Goal: Task Accomplishment & Management: Manage account settings

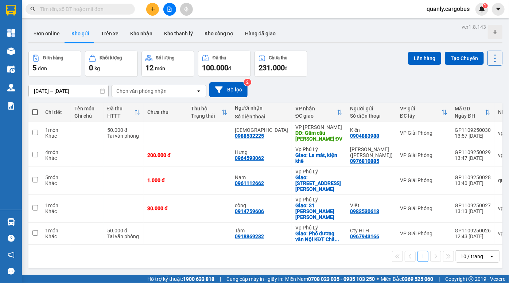
click at [360, 78] on div "09/09/2025 – 11/09/2025 Press the down arrow key to interact with the calendar …" at bounding box center [265, 90] width 474 height 26
click at [98, 7] on input "text" at bounding box center [83, 9] width 86 height 8
click at [152, 11] on icon "plus" at bounding box center [152, 9] width 5 height 5
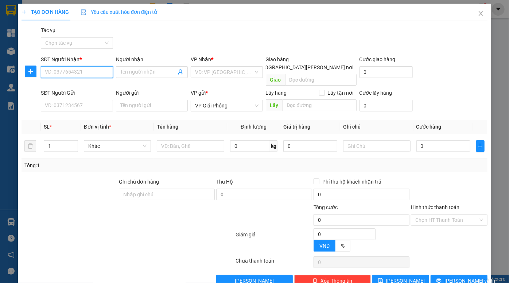
click at [91, 76] on input "SĐT Người Nhận *" at bounding box center [77, 72] width 72 height 12
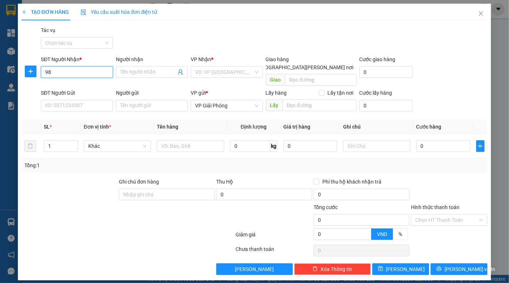
type input "983"
click at [91, 76] on input "983" at bounding box center [77, 72] width 72 height 12
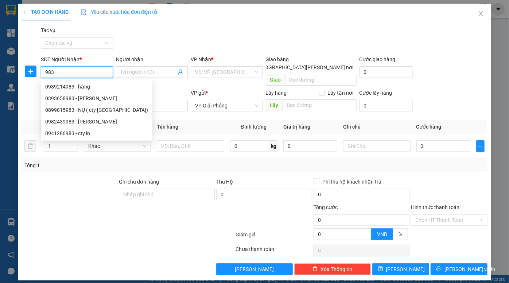
drag, startPoint x: 91, startPoint y: 76, endPoint x: 39, endPoint y: 76, distance: 52.2
click at [39, 76] on div "SĐT Người Nhận * 983 Người nhận Tên người nhận VP Nhận * VD: VP Sài Gòn Giao hà…" at bounding box center [255, 72] width 468 height 34
click at [154, 73] on input "Người nhận" at bounding box center [148, 72] width 56 height 8
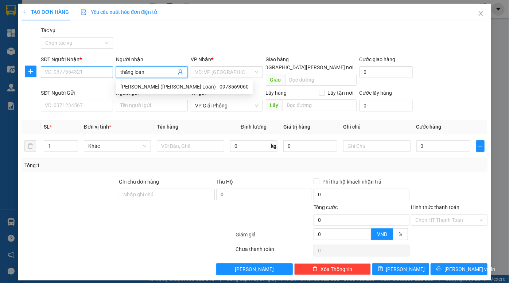
drag, startPoint x: 154, startPoint y: 73, endPoint x: 112, endPoint y: 77, distance: 42.1
click at [112, 77] on div "SĐT Người Nhận * VD: 0377654321 Người nhận thăng loan VP Nhận * VD: VP Sài Gòn …" at bounding box center [264, 72] width 450 height 34
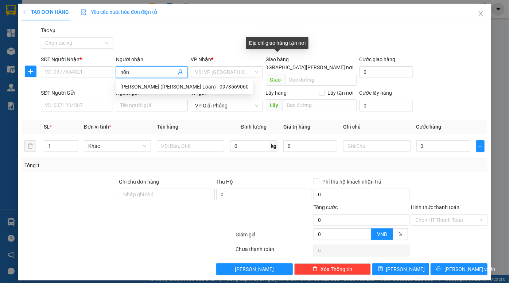
type input "hồng"
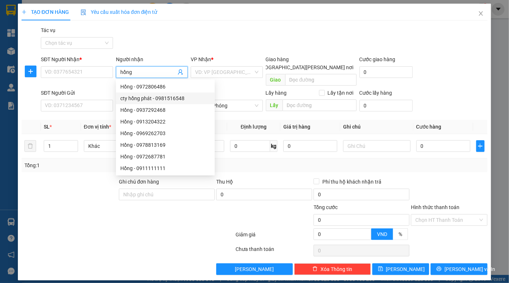
scroll to position [23, 0]
click at [167, 112] on div "Hồng - 0969262703" at bounding box center [165, 111] width 90 height 8
type input "0969262703"
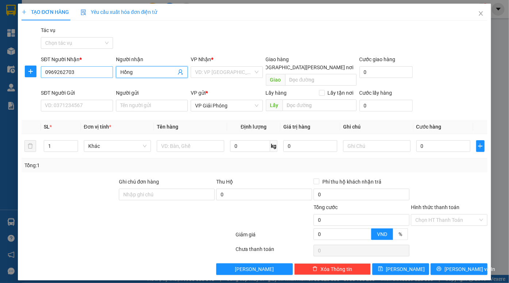
type input "Hồng"
drag, startPoint x: 86, startPoint y: 73, endPoint x: 7, endPoint y: 82, distance: 80.1
click at [0, 80] on div "TẠO ĐƠN HÀNG Yêu cầu xuất hóa đơn điện tử Transit Pickup Surcharge Ids Transit …" at bounding box center [254, 141] width 509 height 283
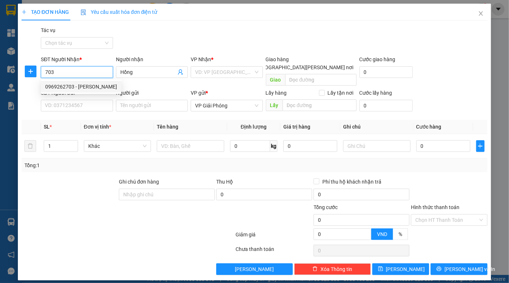
click at [73, 85] on div "0969262703 - Hồng" at bounding box center [81, 87] width 72 height 8
type input "0969262703"
checkbox input "true"
type input "Midway Metals, KCN Châu Sơn"
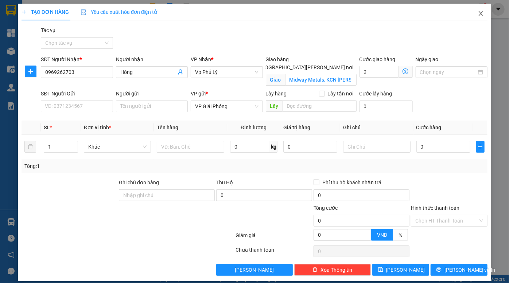
click at [474, 10] on span "Close" at bounding box center [481, 14] width 20 height 20
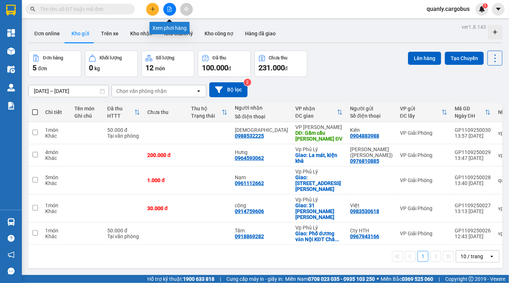
drag, startPoint x: 168, startPoint y: 12, endPoint x: 138, endPoint y: 18, distance: 30.6
click at [168, 12] on button at bounding box center [169, 9] width 13 height 13
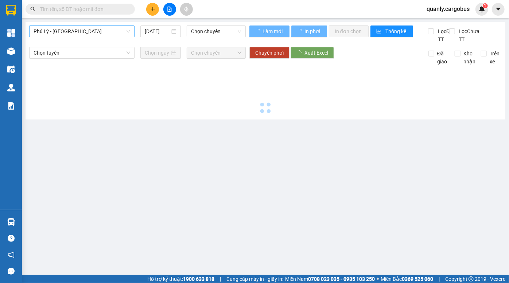
click at [79, 32] on span "Phủ Lý - Hà Nội" at bounding box center [82, 31] width 97 height 11
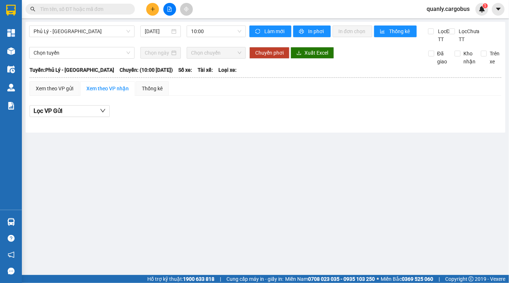
click at [85, 9] on input "text" at bounding box center [83, 9] width 86 height 8
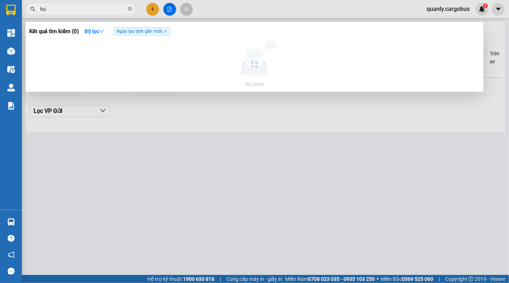
type input "h"
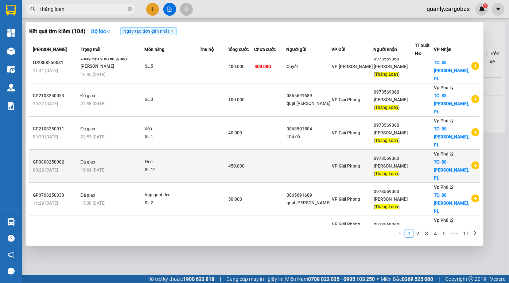
scroll to position [83, 0]
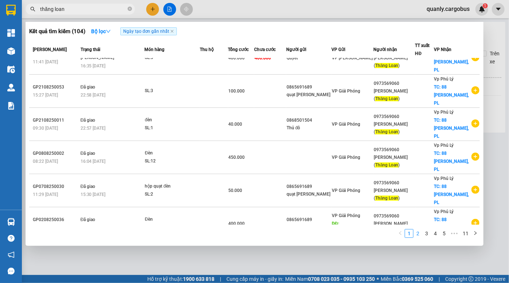
click at [418, 235] on link "2" at bounding box center [418, 234] width 8 height 8
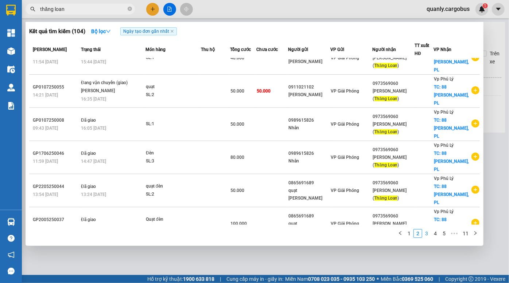
click at [427, 233] on link "3" at bounding box center [427, 234] width 8 height 8
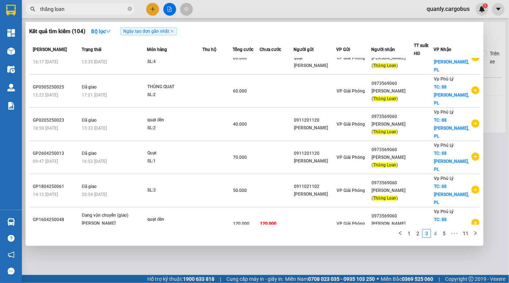
click at [436, 236] on link "4" at bounding box center [436, 234] width 8 height 8
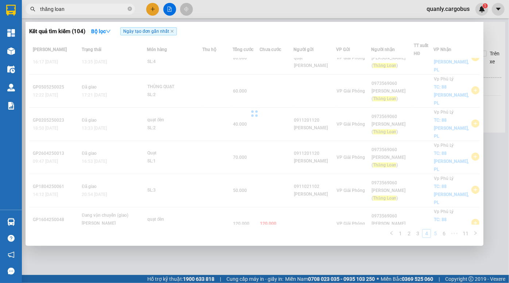
scroll to position [75, 0]
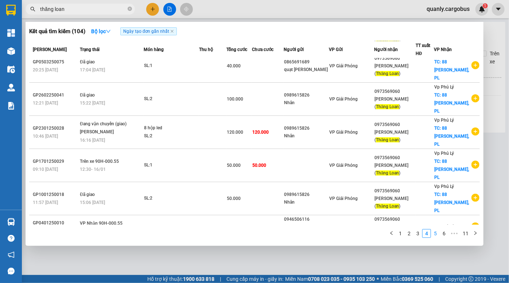
click at [435, 234] on link "5" at bounding box center [436, 234] width 8 height 8
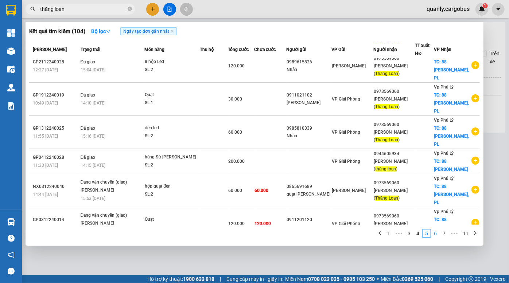
click at [436, 234] on link "6" at bounding box center [436, 234] width 8 height 8
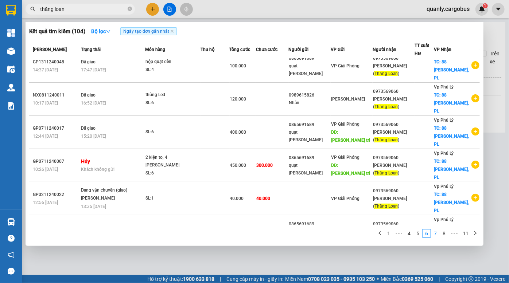
scroll to position [75, 0]
click at [436, 235] on link "7" at bounding box center [436, 234] width 8 height 8
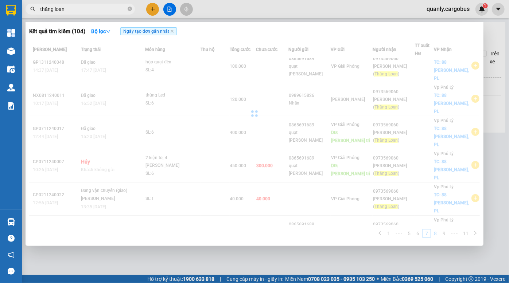
scroll to position [83, 0]
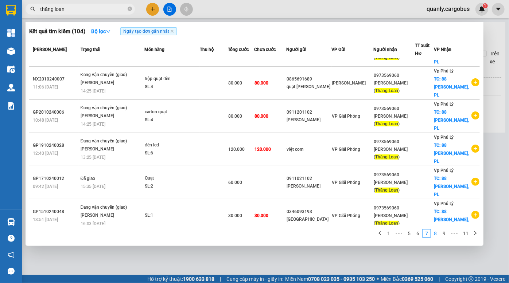
click at [436, 235] on link "8" at bounding box center [436, 234] width 8 height 8
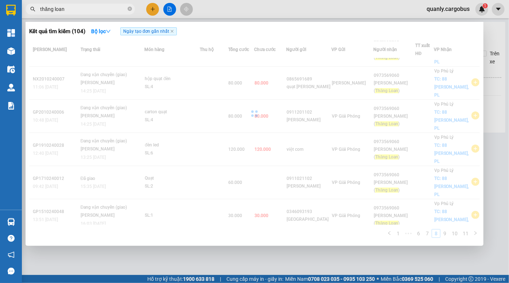
scroll to position [67, 0]
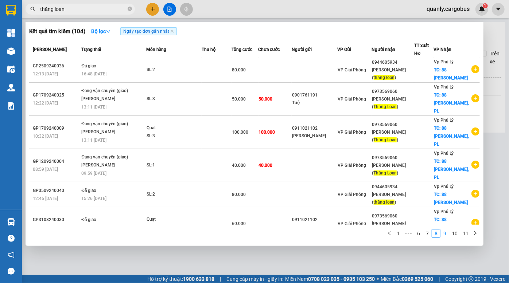
click at [448, 235] on link "9" at bounding box center [445, 234] width 8 height 8
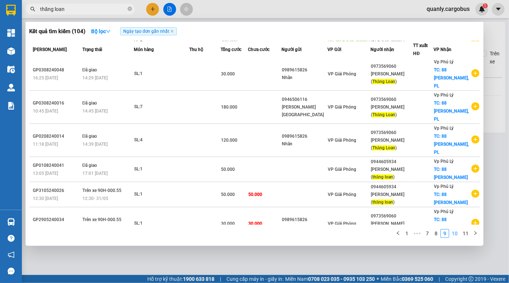
click at [456, 235] on link "10" at bounding box center [455, 234] width 10 height 8
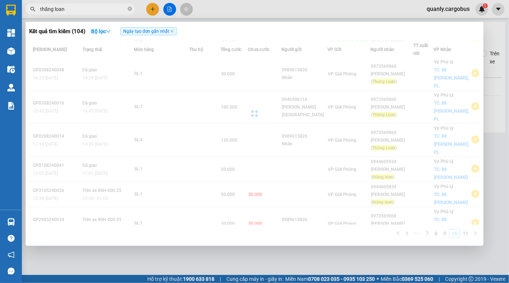
scroll to position [83, 0]
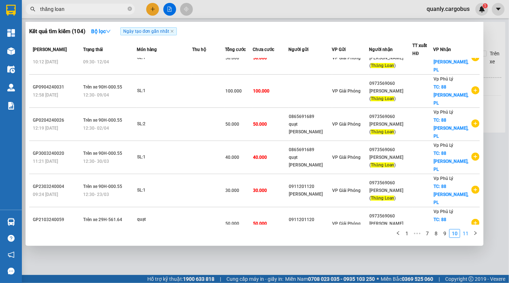
click at [464, 235] on link "11" at bounding box center [466, 234] width 10 height 8
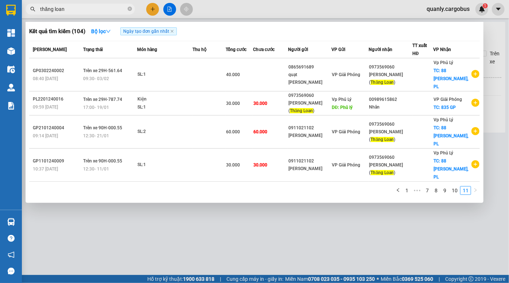
scroll to position [0, 0]
drag, startPoint x: 82, startPoint y: 11, endPoint x: 8, endPoint y: 16, distance: 74.6
click at [8, 16] on section "Kết quả tìm kiếm ( 104 ) Bộ lọc Ngày tạo đơn gần nhất Mã ĐH Trạng thái Món hàng…" at bounding box center [254, 141] width 509 height 283
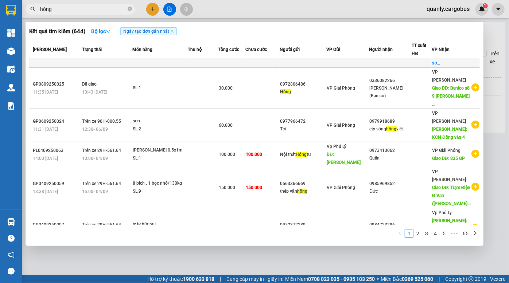
scroll to position [91, 0]
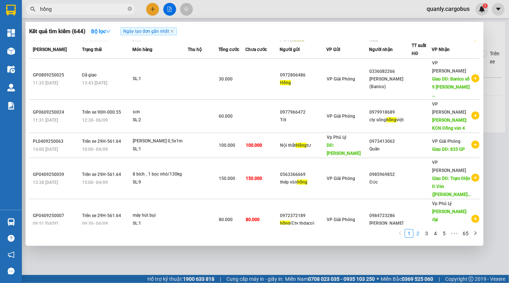
type input "hồng"
click at [419, 235] on link "2" at bounding box center [418, 234] width 8 height 8
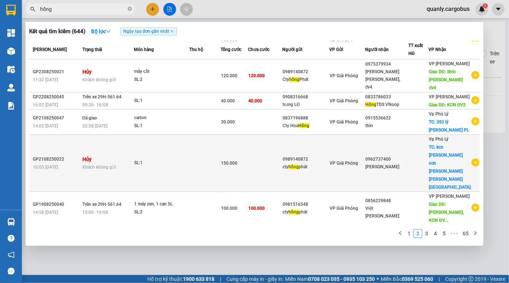
scroll to position [115, 0]
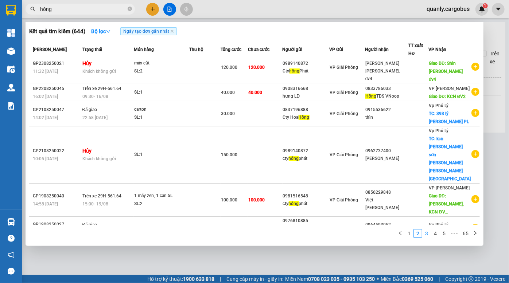
click at [429, 234] on link "3" at bounding box center [427, 234] width 8 height 8
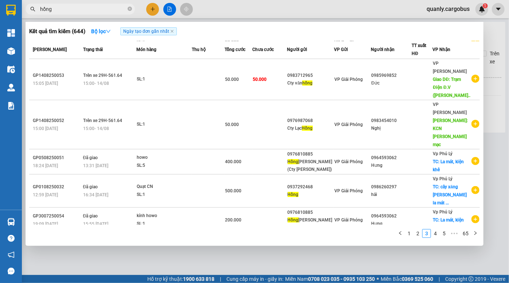
scroll to position [0, 0]
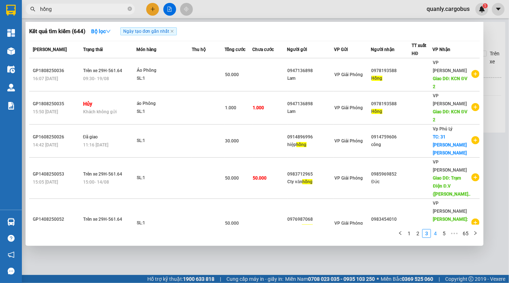
click at [437, 236] on link "4" at bounding box center [436, 234] width 8 height 8
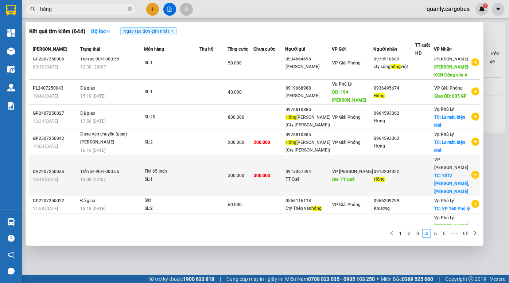
scroll to position [99, 0]
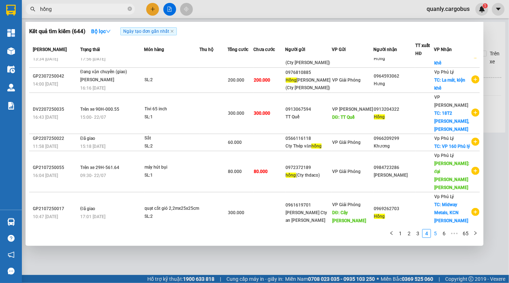
click at [437, 234] on link "5" at bounding box center [436, 234] width 8 height 8
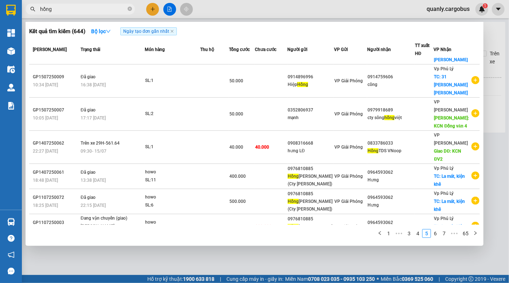
scroll to position [82, 0]
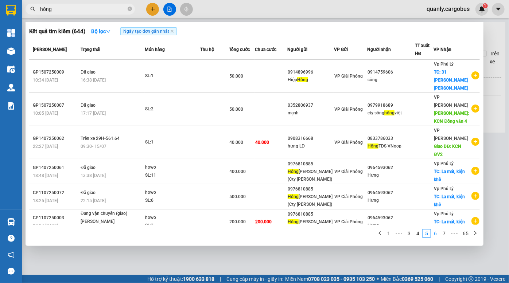
click at [435, 234] on link "6" at bounding box center [436, 234] width 8 height 8
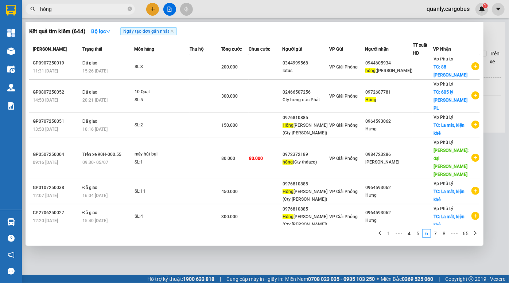
scroll to position [0, 0]
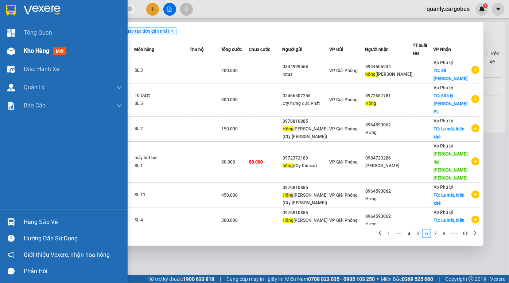
click at [17, 50] on div at bounding box center [11, 51] width 13 height 13
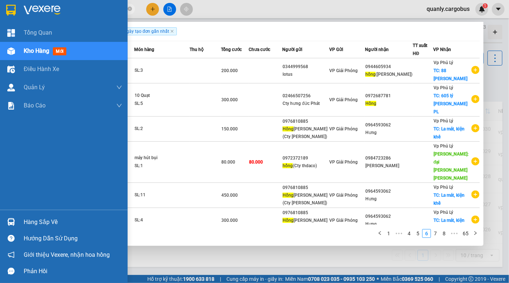
click at [9, 45] on div at bounding box center [11, 51] width 13 height 13
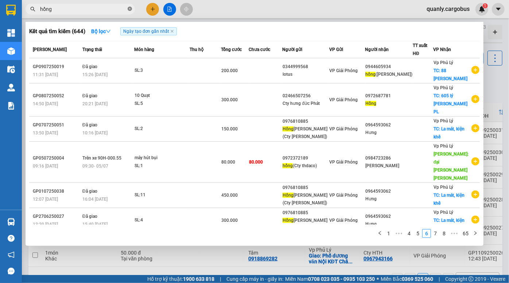
drag, startPoint x: 130, startPoint y: 9, endPoint x: 113, endPoint y: 11, distance: 17.6
click at [130, 9] on icon "close-circle" at bounding box center [130, 9] width 4 height 4
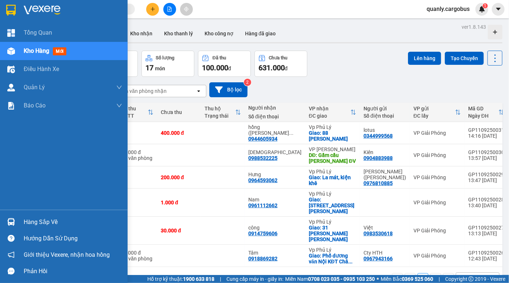
click at [12, 50] on img at bounding box center [11, 51] width 8 height 8
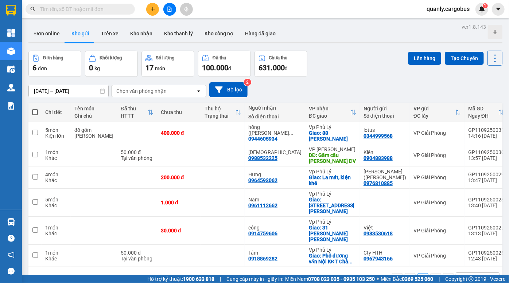
click at [372, 66] on div "Đơn hàng 6 đơn Khối lượng 0 kg Số lượng 17 món Đã thu 100.000 đ Chưa thu 631.00…" at bounding box center [265, 64] width 474 height 26
drag, startPoint x: 355, startPoint y: 61, endPoint x: 221, endPoint y: 3, distance: 145.6
click at [354, 59] on div "Đơn hàng 6 đơn Khối lượng 0 kg Số lượng 17 món Đã thu 100.000 đ Chưa thu 631.00…" at bounding box center [265, 64] width 474 height 26
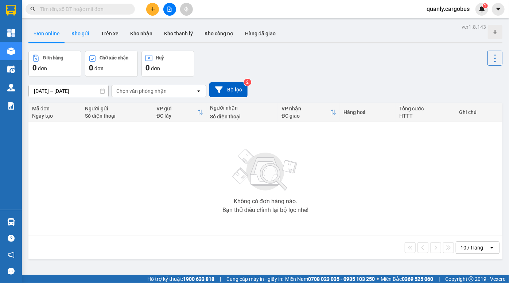
click at [81, 35] on button "Kho gửi" at bounding box center [81, 34] width 30 height 18
type input "[DATE] – [DATE]"
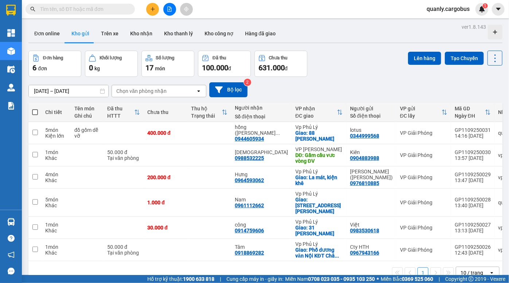
click at [338, 54] on div "Đơn hàng 6 đơn Khối lượng 0 kg Số lượng 17 món Đã thu 100.000 đ Chưa thu 631.00…" at bounding box center [265, 64] width 474 height 26
click at [352, 44] on div "ver 1.8.143 Đơn online Kho gửi Trên xe Kho nhận Kho thanh lý Kho công nợ Hàng đ…" at bounding box center [266, 163] width 480 height 283
click at [362, 69] on div "Đơn hàng 6 đơn Khối lượng 0 kg Số lượng 17 món Đã thu 100.000 đ Chưa thu 631.00…" at bounding box center [265, 64] width 474 height 26
click at [371, 63] on div "Đơn hàng 6 đơn Khối lượng 0 kg Số lượng 17 món Đã thu 100.000 đ Chưa thu 631.00…" at bounding box center [265, 64] width 474 height 26
drag, startPoint x: 343, startPoint y: 77, endPoint x: 152, endPoint y: 13, distance: 201.8
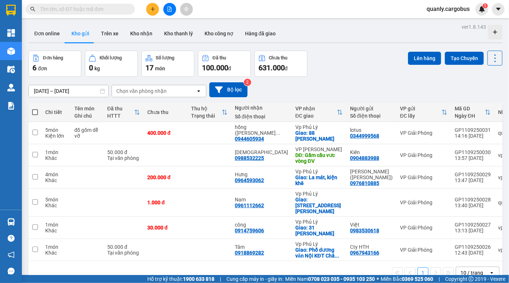
click at [341, 76] on div "ver 1.8.143 Đơn online Kho gửi Trên xe Kho nhận Kho thanh lý Kho công nợ Hàng đ…" at bounding box center [266, 163] width 480 height 283
click at [152, 7] on icon "plus" at bounding box center [152, 9] width 5 height 5
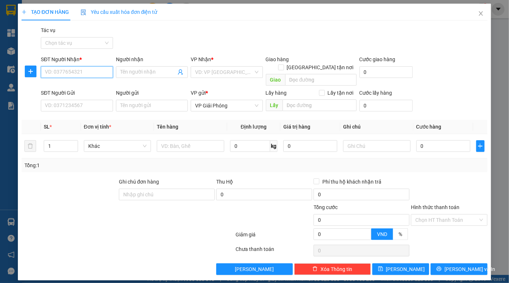
click at [76, 75] on input "SĐT Người Nhận *" at bounding box center [77, 72] width 72 height 12
click at [81, 85] on div "0976253645 - Hà osawa" at bounding box center [86, 87] width 82 height 8
type input "0976253645"
type input "Hà osawa"
type input "osawa KCN ĐV3"
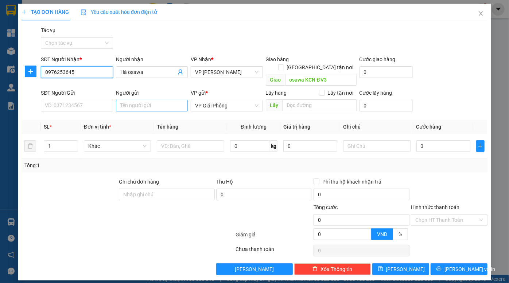
type input "0976253645"
click at [151, 102] on input "Người gửi" at bounding box center [152, 106] width 72 height 12
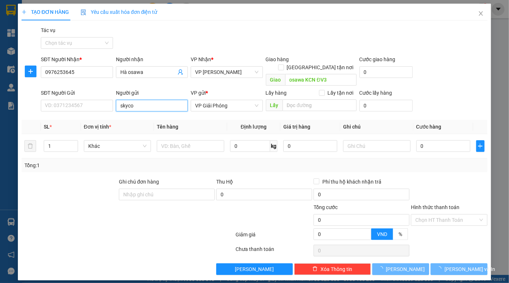
type input "skycom"
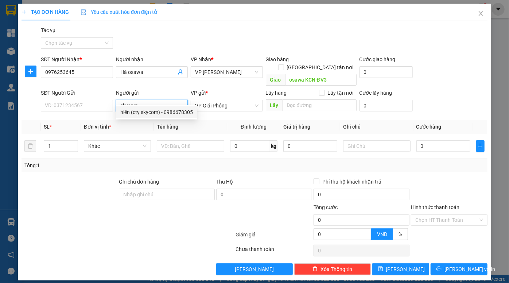
click at [153, 111] on div "hiên (cty skycom) - 0986678305" at bounding box center [156, 112] width 73 height 8
type input "0986678305"
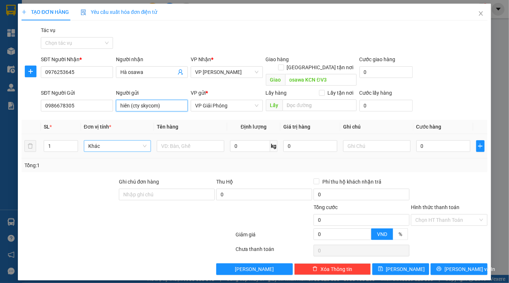
click at [122, 141] on span "Khác" at bounding box center [117, 146] width 59 height 11
type input "hiên (cty skycom)"
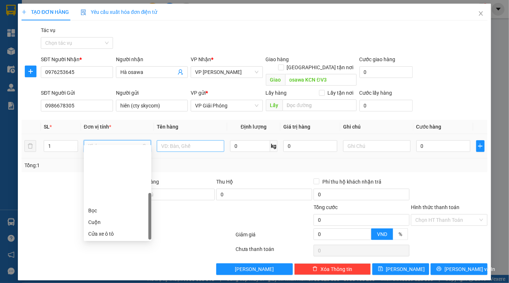
scroll to position [70, 0]
click at [195, 140] on input "text" at bounding box center [190, 146] width 67 height 12
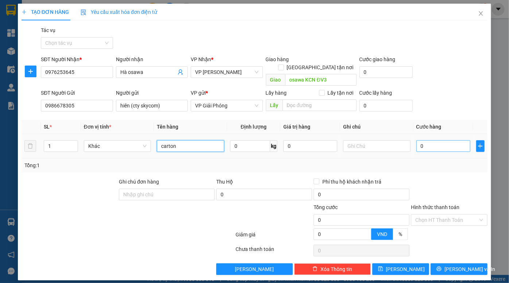
type input "carton"
click at [446, 140] on input "0" at bounding box center [444, 146] width 54 height 12
type input "5"
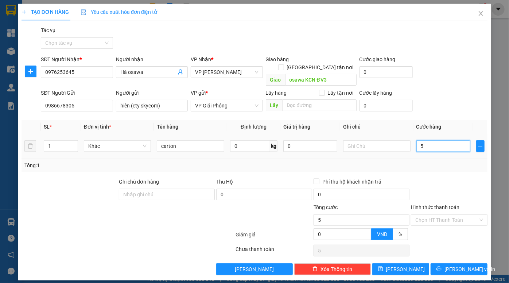
type input "50"
type input "500"
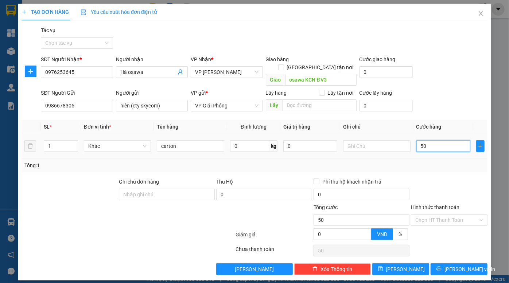
type input "500"
type input "5.000"
type input "50.000"
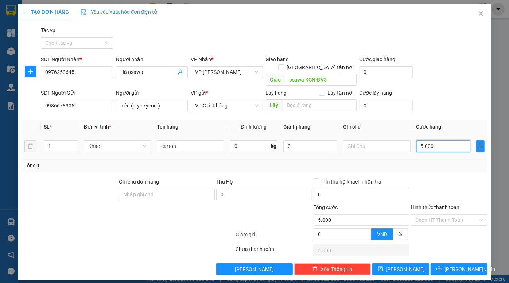
type input "50.000"
click at [400, 264] on button "Lưu" at bounding box center [401, 270] width 57 height 12
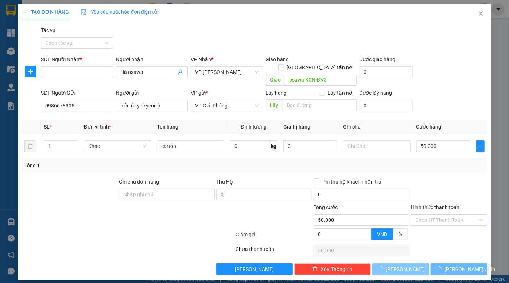
type input "0"
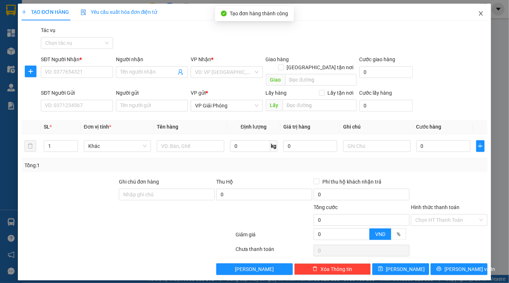
click at [482, 13] on icon "close" at bounding box center [481, 14] width 6 height 6
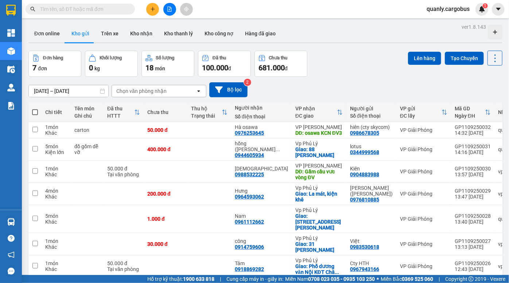
click at [363, 59] on div "Đơn hàng 7 đơn Khối lượng 0 kg Số lượng 18 món Đã thu 100.000 đ Chưa thu 681.00…" at bounding box center [265, 64] width 474 height 26
click at [77, 7] on input "text" at bounding box center [83, 9] width 86 height 8
paste input "0862.859.869."
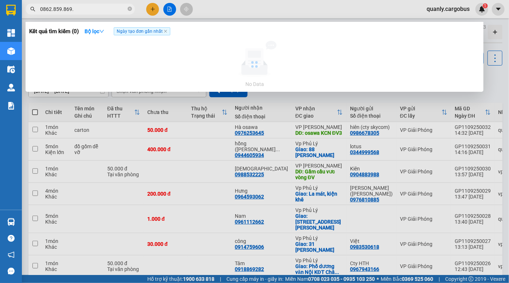
click at [51, 10] on input "0862.859.869." at bounding box center [83, 9] width 86 height 8
type input "0862859869"
click at [99, 8] on input "0862859869" at bounding box center [83, 9] width 86 height 8
click at [131, 9] on icon "close-circle" at bounding box center [130, 9] width 4 height 4
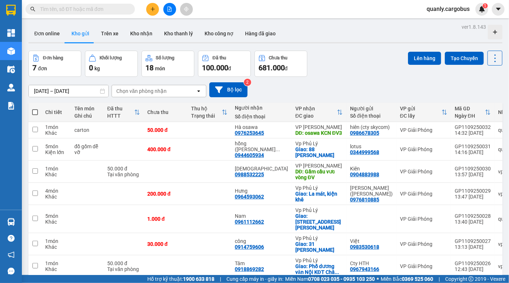
click at [350, 47] on div "ver 1.8.143 Đơn online Kho gửi Trên xe Kho nhận Kho thanh lý Kho công nợ Hàng đ…" at bounding box center [266, 163] width 480 height 283
click at [440, 134] on button at bounding box center [445, 130] width 10 height 13
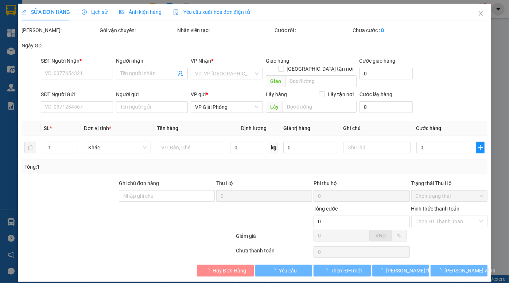
type input "0976253645"
type input "Hà osawa"
type input "osawa KCN ĐV3"
type input "0986678305"
type input "hiên (cty skycom)"
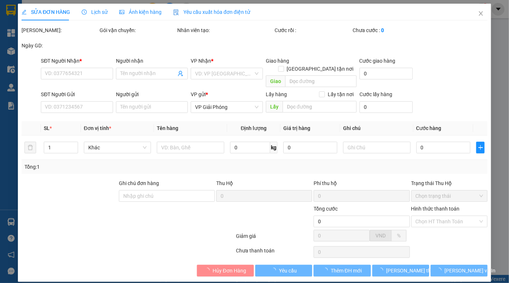
type input "50.000"
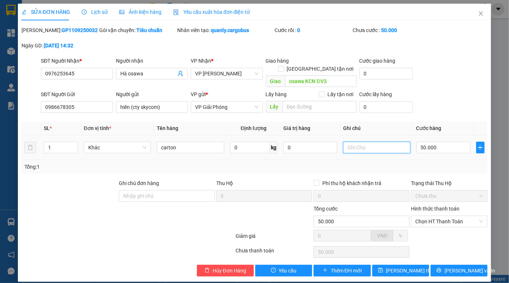
click at [365, 142] on input "text" at bounding box center [376, 148] width 67 height 12
type input "Gửi bảo vệ cho NHUNG - Chụp ảnh lại"
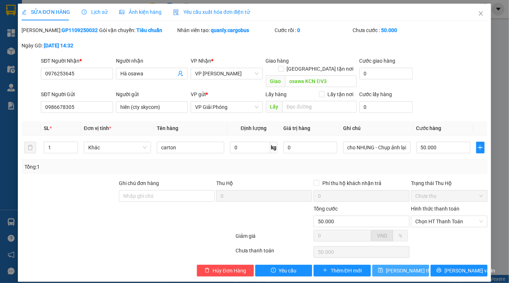
scroll to position [0, 0]
click at [400, 267] on span "Lưu thay đổi" at bounding box center [415, 271] width 58 height 8
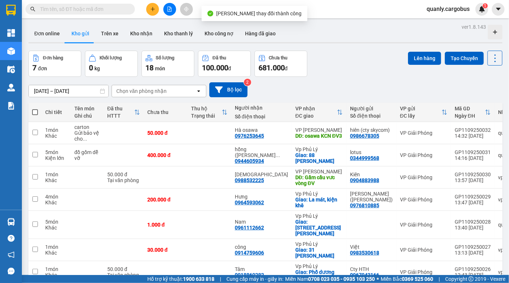
click at [362, 63] on div "Đơn hàng 7 đơn Khối lượng 0 kg Số lượng 18 món Đã thu 100.000 đ Chưa thu 681.00…" at bounding box center [265, 64] width 474 height 26
click at [344, 62] on div "Đơn hàng 7 đơn Khối lượng 0 kg Số lượng 18 món Đã thu 100.000 đ Chưa thu 681.00…" at bounding box center [265, 64] width 474 height 26
click at [332, 73] on div "Đơn hàng 7 đơn Khối lượng 0 kg Số lượng 18 món Đã thu 100.000 đ Chưa thu 681.00…" at bounding box center [265, 64] width 474 height 26
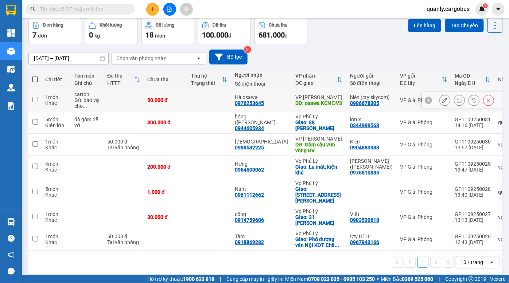
scroll to position [33, 0]
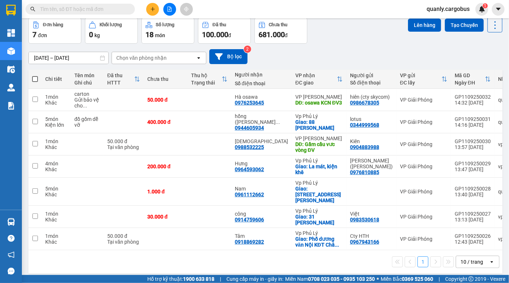
click at [363, 53] on div "[DATE] – [DATE] Press the down arrow key to interact with the calendar and sele…" at bounding box center [265, 56] width 474 height 15
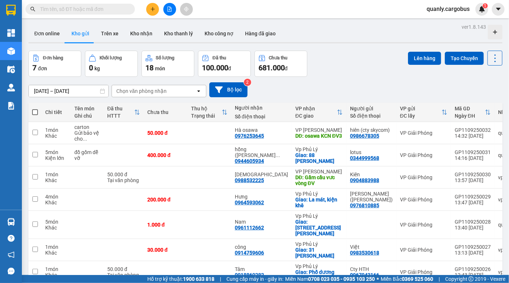
click at [351, 68] on div "Đơn hàng 7 đơn Khối lượng 0 kg Số lượng 18 món Đã thu 100.000 đ Chưa thu 681.00…" at bounding box center [265, 64] width 474 height 26
click at [333, 31] on div "Đơn online Kho gửi Trên xe Kho nhận Kho thanh lý Kho công nợ Hàng đã giao" at bounding box center [265, 34] width 474 height 19
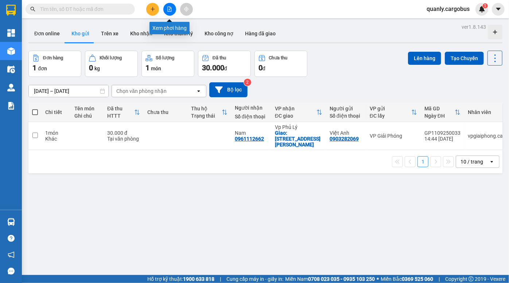
click at [168, 9] on icon "file-add" at bounding box center [169, 9] width 5 height 5
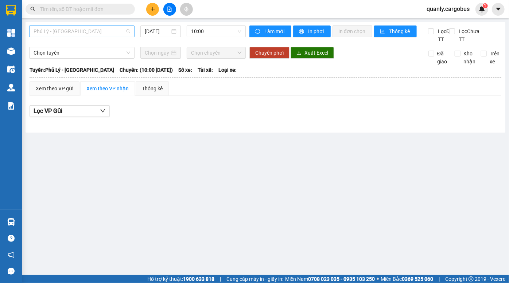
click at [86, 29] on span "Phủ Lý - [GEOGRAPHIC_DATA]" at bounding box center [82, 31] width 97 height 11
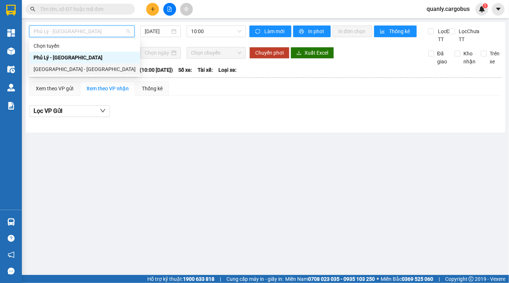
click at [62, 67] on div "[GEOGRAPHIC_DATA] - [GEOGRAPHIC_DATA]" at bounding box center [85, 69] width 102 height 8
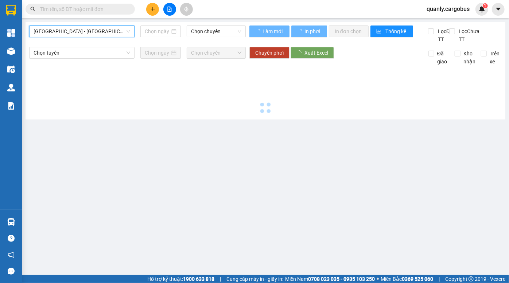
type input "[DATE]"
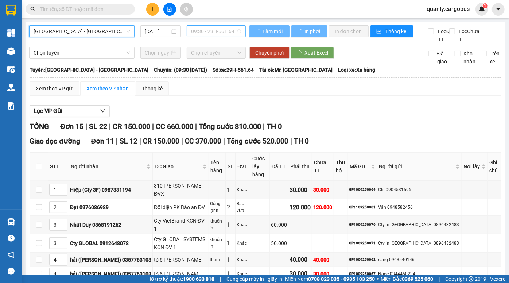
click at [208, 31] on span "09:30 - 29H-561.64" at bounding box center [216, 31] width 50 height 11
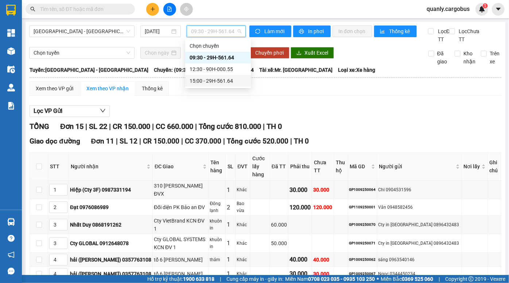
click at [217, 78] on div "15:00 - 29H-561.64" at bounding box center [218, 81] width 57 height 8
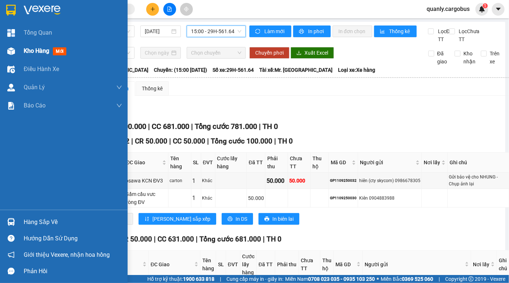
click at [7, 51] on img at bounding box center [11, 51] width 8 height 8
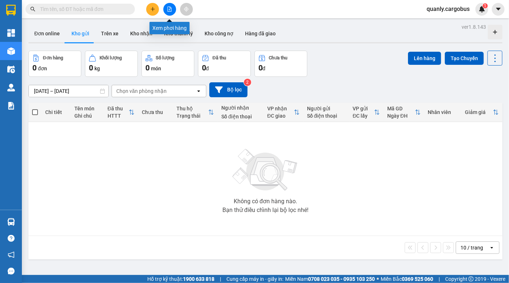
drag, startPoint x: 172, startPoint y: 10, endPoint x: 105, endPoint y: 20, distance: 67.2
click at [172, 9] on icon "file-add" at bounding box center [169, 9] width 5 height 5
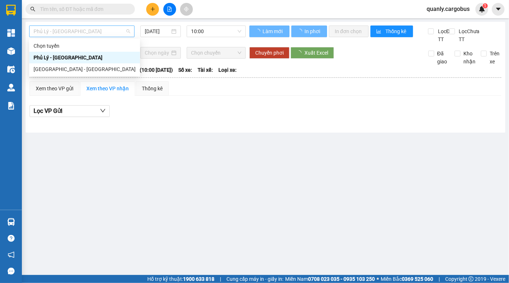
click at [76, 29] on span "Phủ Lý - [GEOGRAPHIC_DATA]" at bounding box center [82, 31] width 97 height 11
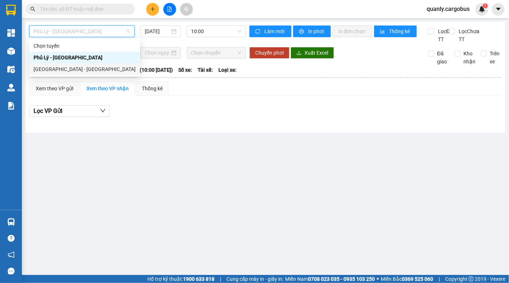
click at [62, 68] on div "[GEOGRAPHIC_DATA] - [GEOGRAPHIC_DATA]" at bounding box center [85, 69] width 102 height 8
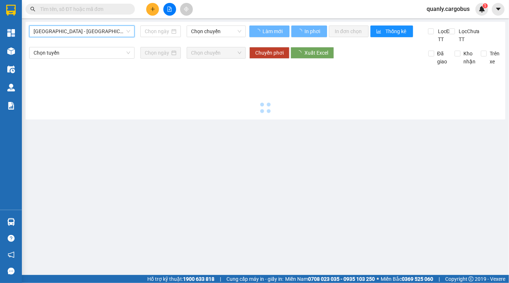
type input "[DATE]"
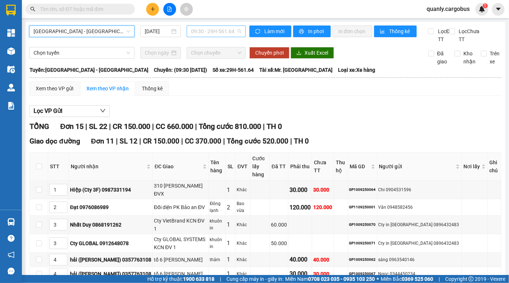
click at [209, 30] on span "09:30 - 29H-561.64" at bounding box center [216, 31] width 50 height 11
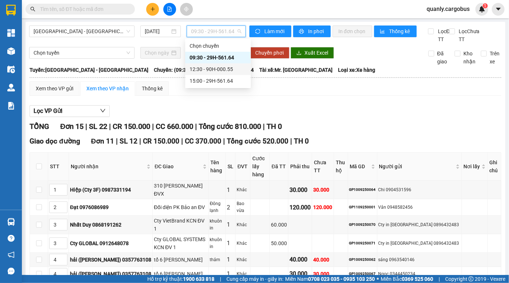
click at [217, 71] on div "12:30 - 90H-000.55" at bounding box center [218, 69] width 57 height 8
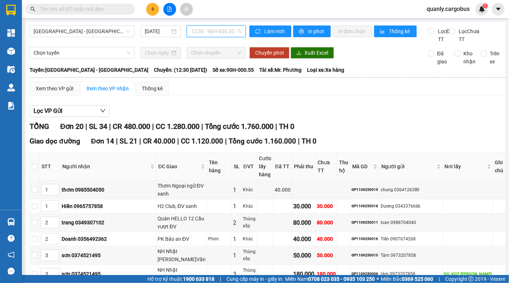
click at [219, 33] on span "12:30 - 90H-000.55" at bounding box center [216, 31] width 50 height 11
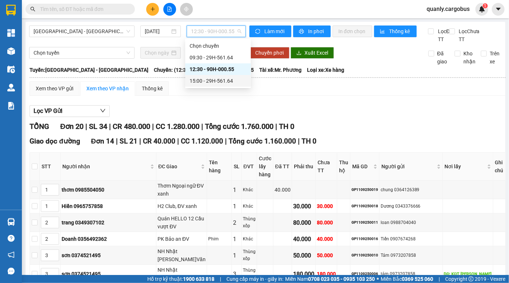
click at [212, 83] on div "15:00 - 29H-561.64" at bounding box center [218, 81] width 57 height 8
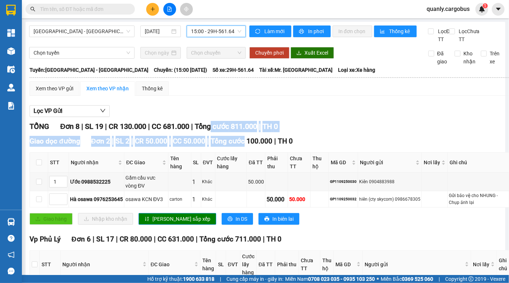
drag, startPoint x: 219, startPoint y: 134, endPoint x: 246, endPoint y: 146, distance: 29.2
click at [245, 146] on div "TỔNG Đơn 8 | SL 19 | CR 130.000 | CC 681.000 | Tổng cước 811.000 | TH 0 Giao dọ…" at bounding box center [270, 267] width 480 height 292
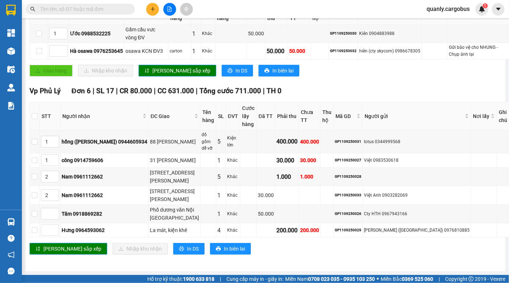
scroll to position [161, 0]
drag, startPoint x: 175, startPoint y: 174, endPoint x: 234, endPoint y: 176, distance: 58.8
click at [230, 176] on tr "2 Nam 0961112662 113 Ngô Quyền, PL 5 Khác 1.000 1.000 GP1109250028" at bounding box center [270, 177] width 480 height 19
drag, startPoint x: 277, startPoint y: 173, endPoint x: 294, endPoint y: 171, distance: 17.3
click at [275, 173] on td at bounding box center [266, 177] width 19 height 19
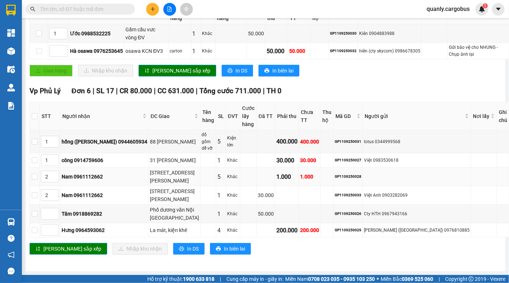
drag, startPoint x: 295, startPoint y: 171, endPoint x: 319, endPoint y: 173, distance: 23.8
click at [299, 173] on td "1.000" at bounding box center [287, 177] width 24 height 19
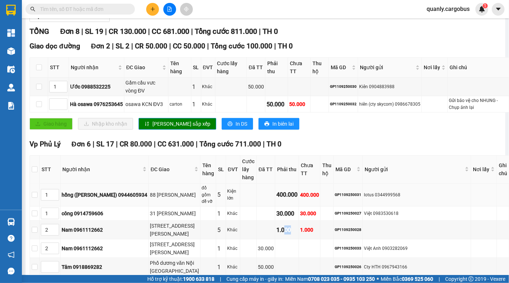
scroll to position [95, 0]
click at [289, 109] on div "50.000" at bounding box center [299, 105] width 20 height 8
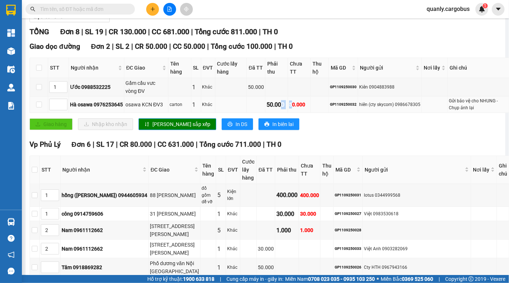
drag, startPoint x: 277, startPoint y: 109, endPoint x: 299, endPoint y: 112, distance: 22.2
click at [297, 112] on tr "Hà osawa 0976253645 osawa KCN ĐV3 carton 1 Khác 50.000 50.000 GP1109250032 hiên…" at bounding box center [270, 105] width 480 height 16
click at [301, 109] on div "50.000" at bounding box center [299, 105] width 20 height 8
drag, startPoint x: 271, startPoint y: 111, endPoint x: 321, endPoint y: 114, distance: 50.1
click at [306, 113] on tr "Hà osawa 0976253645 osawa KCN ĐV3 carton 1 Khác 50.000 50.000 GP1109250032 hiên…" at bounding box center [270, 105] width 480 height 16
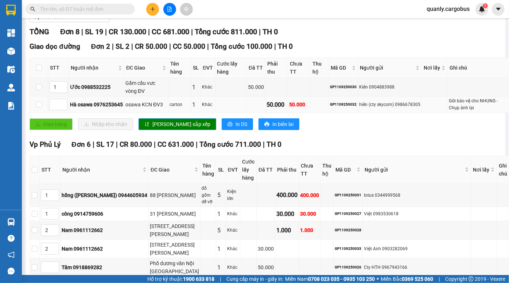
click at [330, 108] on div "GP1109250032" at bounding box center [343, 105] width 27 height 6
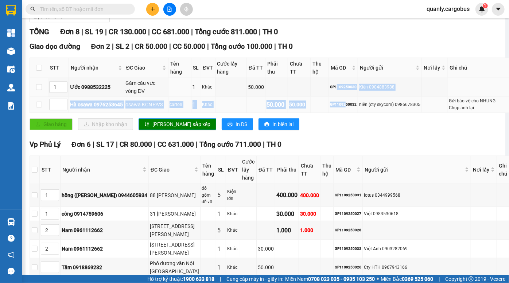
drag, startPoint x: 332, startPoint y: 95, endPoint x: 346, endPoint y: 116, distance: 24.9
click at [344, 113] on tbody "1 Ước 0988532225 Gầm cầu vưc vòng ĐV 1 Khác 50.000 GP1109250030 Kiên 0904883988…" at bounding box center [270, 95] width 480 height 35
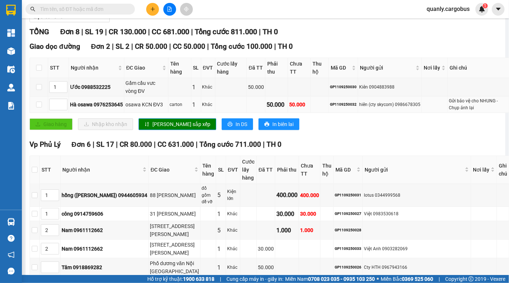
click at [346, 113] on td "GP1109250032" at bounding box center [343, 105] width 29 height 16
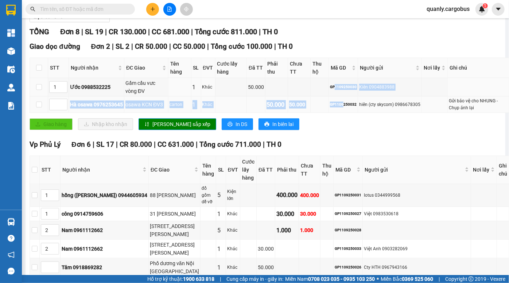
drag, startPoint x: 329, startPoint y: 93, endPoint x: 340, endPoint y: 111, distance: 20.5
click at [340, 110] on tbody "1 Ước 0988532225 Gầm cầu vưc vòng ĐV 1 Khác 50.000 GP1109250030 Kiên 0904883988…" at bounding box center [270, 95] width 480 height 35
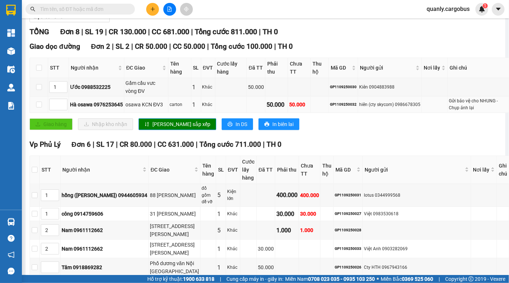
click at [340, 108] on div "GP1109250032" at bounding box center [343, 105] width 27 height 6
drag, startPoint x: 320, startPoint y: 94, endPoint x: 329, endPoint y: 109, distance: 17.2
click at [328, 107] on tbody "1 Ước 0988532225 Gầm cầu vưc vòng ĐV 1 Khác 50.000 GP1109250030 Kiên 0904883988…" at bounding box center [270, 95] width 480 height 35
click at [330, 108] on div "GP1109250032" at bounding box center [343, 105] width 27 height 6
click at [329, 106] on td "GP1109250032" at bounding box center [343, 105] width 29 height 16
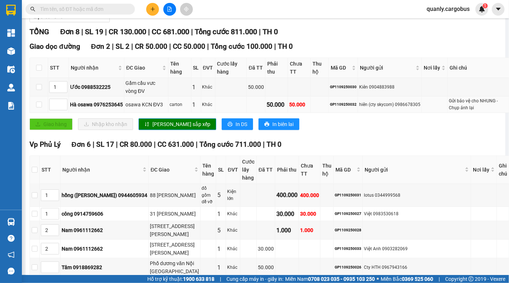
click at [359, 108] on div "hiên (cty skycom) 0986678305" at bounding box center [389, 104] width 61 height 7
click at [311, 95] on td at bounding box center [320, 87] width 19 height 19
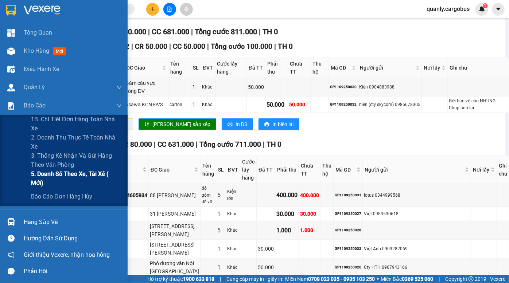
click at [78, 177] on span "5. Doanh số theo xe, tài xế ( mới)" at bounding box center [76, 179] width 91 height 18
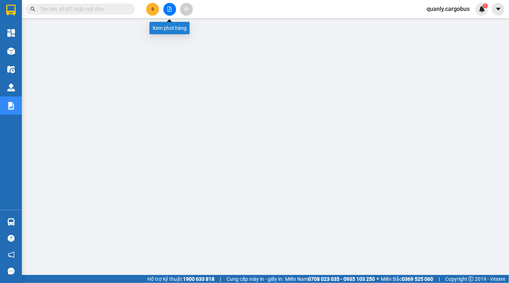
click at [167, 7] on icon "file-add" at bounding box center [169, 9] width 5 height 5
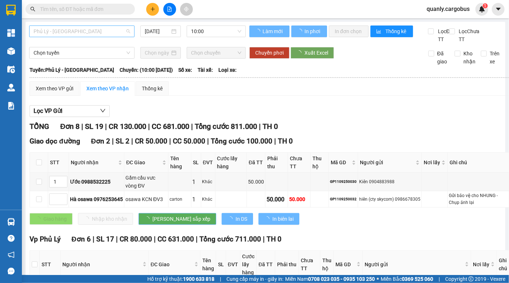
click at [76, 31] on span "Phủ Lý - [GEOGRAPHIC_DATA]" at bounding box center [82, 31] width 97 height 11
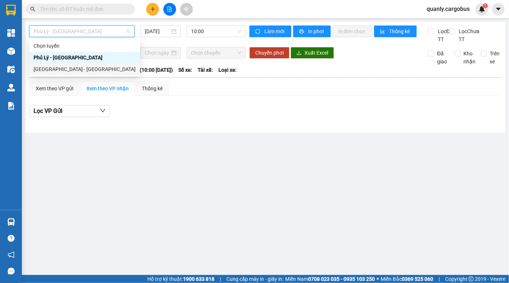
click at [61, 66] on div "[GEOGRAPHIC_DATA] - [GEOGRAPHIC_DATA]" at bounding box center [85, 69] width 102 height 8
type input "[DATE]"
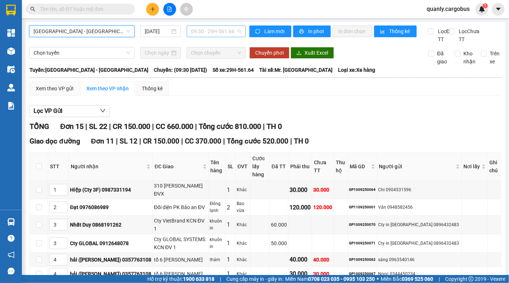
click at [215, 31] on span "09:30 - 29H-561.64" at bounding box center [216, 31] width 50 height 11
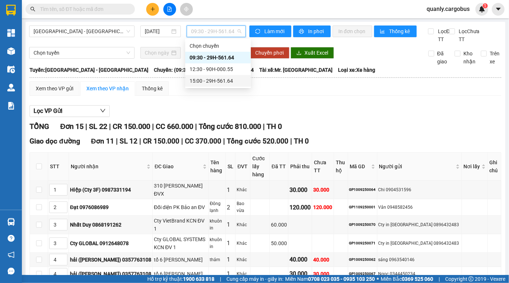
click at [209, 80] on div "15:00 - 29H-561.64" at bounding box center [218, 81] width 57 height 8
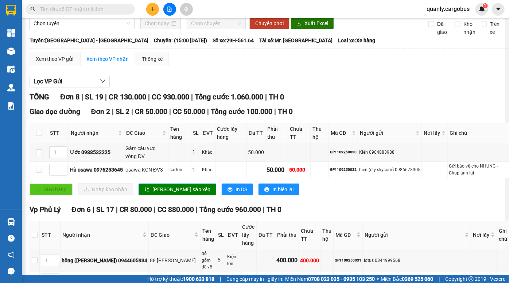
scroll to position [132, 0]
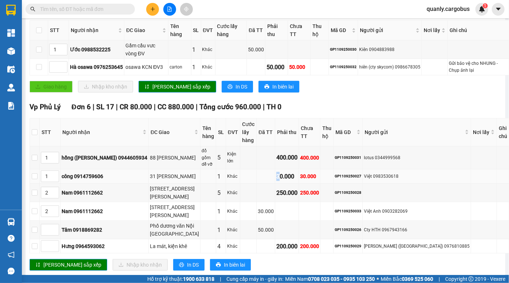
drag, startPoint x: 289, startPoint y: 178, endPoint x: 296, endPoint y: 186, distance: 10.8
click at [296, 184] on td "30.000" at bounding box center [287, 177] width 24 height 14
drag, startPoint x: 193, startPoint y: 156, endPoint x: 216, endPoint y: 165, distance: 24.5
click at [215, 165] on tr "1 hồng (Tuan thang loan) 0944605934 88 Lê Lợi đồ gốm dễ vỡ 5 Kiện lớn 400.000 4…" at bounding box center [270, 158] width 480 height 23
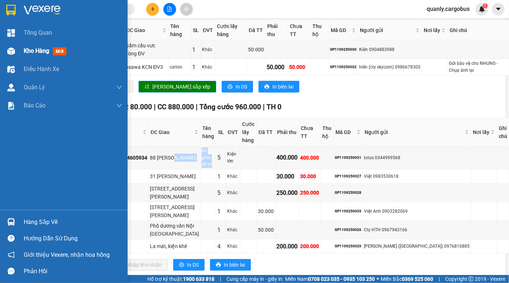
click at [24, 51] on span "Kho hàng" at bounding box center [37, 50] width 26 height 7
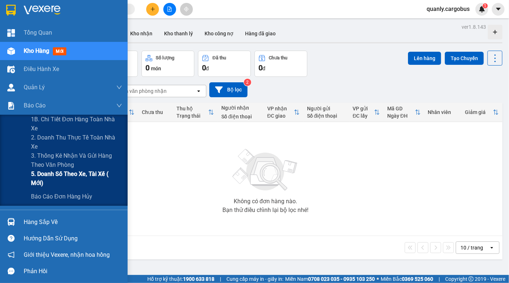
click at [84, 179] on span "5. Doanh số theo xe, tài xế ( mới)" at bounding box center [76, 179] width 91 height 18
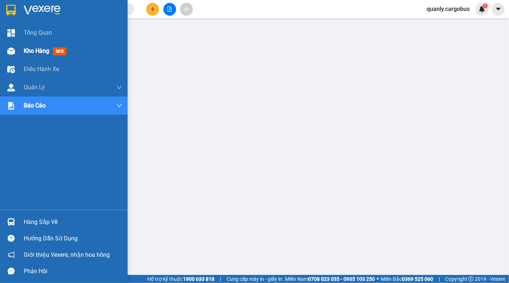
click at [16, 54] on div at bounding box center [11, 51] width 13 height 13
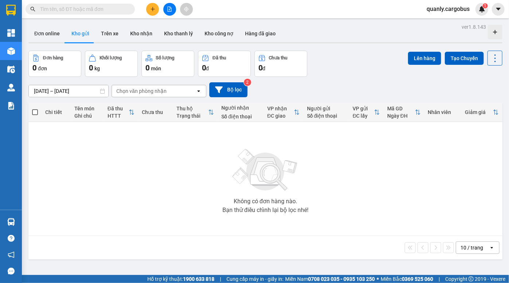
click at [343, 72] on div "Đơn hàng 0 đơn Khối lượng 0 kg Số lượng 0 món Đã thu 0 đ Chưa thu 0 đ Lên hàng …" at bounding box center [265, 64] width 474 height 26
click at [166, 10] on button at bounding box center [169, 9] width 13 height 13
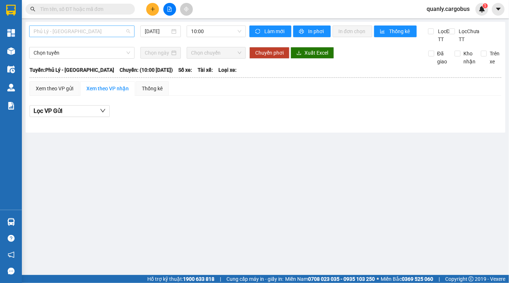
click at [78, 29] on span "Phủ Lý - [GEOGRAPHIC_DATA]" at bounding box center [82, 31] width 97 height 11
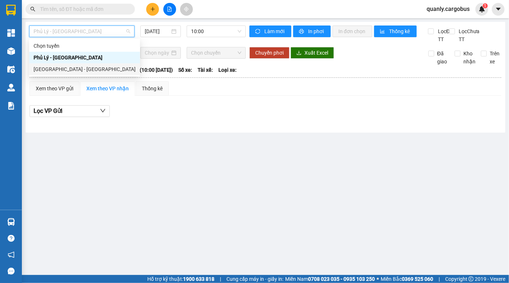
click at [63, 69] on div "[GEOGRAPHIC_DATA] - [GEOGRAPHIC_DATA]" at bounding box center [85, 69] width 102 height 8
type input "[DATE]"
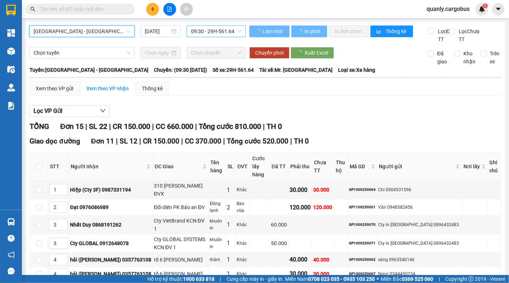
click at [209, 33] on span "09:30 - 29H-561.64" at bounding box center [216, 31] width 50 height 11
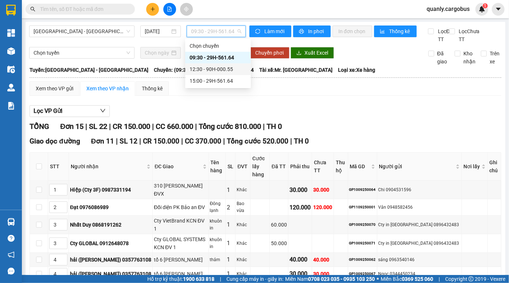
click at [208, 70] on div "12:30 - 90H-000.55" at bounding box center [218, 69] width 57 height 8
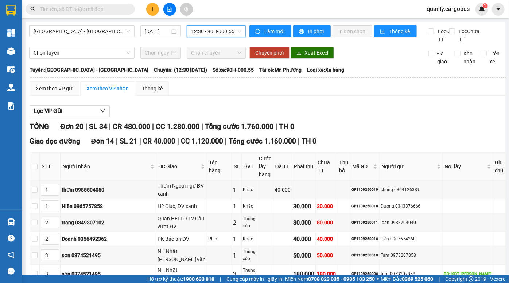
click at [216, 31] on span "12:30 - 90H-000.55" at bounding box center [216, 31] width 50 height 11
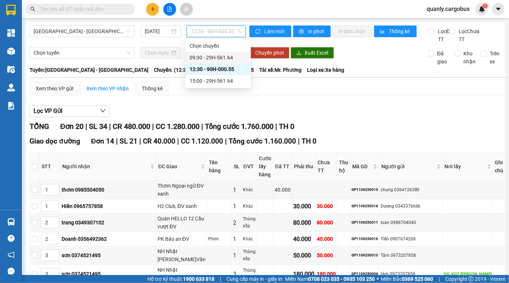
click at [217, 59] on div "09:30 - 29H-561.64" at bounding box center [218, 58] width 57 height 8
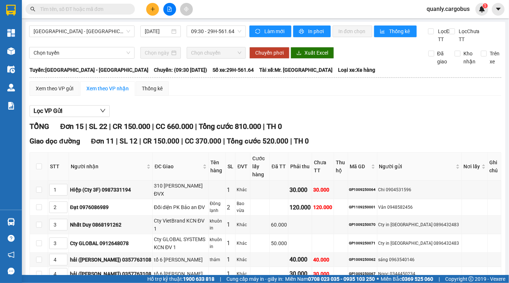
click at [216, 37] on div "Hà Nội - Phủ Lý 11/09/2025 09:30 - 29H-561.64" at bounding box center [137, 35] width 217 height 18
click at [219, 33] on span "09:30 - 29H-561.64" at bounding box center [216, 31] width 50 height 11
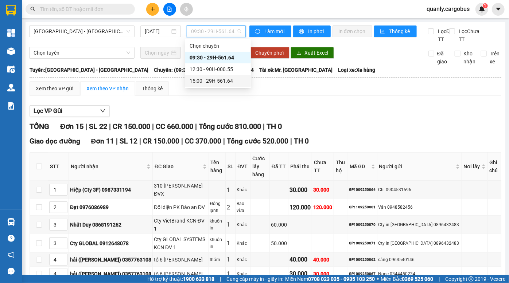
click at [209, 78] on div "15:00 - 29H-561.64" at bounding box center [218, 81] width 57 height 8
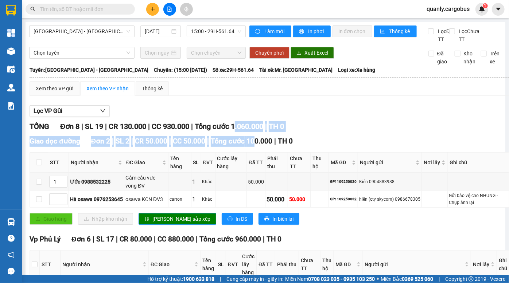
drag, startPoint x: 241, startPoint y: 133, endPoint x: 260, endPoint y: 142, distance: 21.5
click at [257, 142] on div "TỔNG Đơn 8 | SL 19 | CR 130.000 | CC 930.000 | Tổng cước 1.060.000 | TH 0 Giao …" at bounding box center [270, 267] width 480 height 292
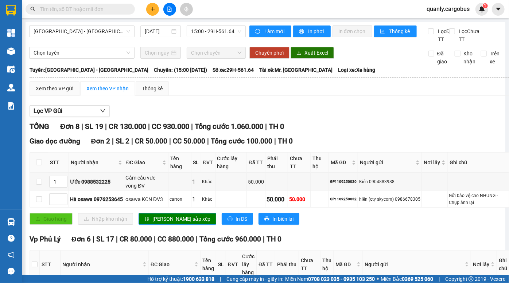
click at [260, 142] on div "TỔNG Đơn 8 | SL 19 | CR 130.000 | CC 930.000 | Tổng cước 1.060.000 | TH 0 Giao …" at bounding box center [270, 267] width 480 height 292
click at [258, 146] on span "Tổng cước 100.000" at bounding box center [242, 141] width 62 height 8
click at [155, 33] on input "[DATE]" at bounding box center [157, 31] width 25 height 8
click at [207, 31] on span "15:00 - 29H-561.64" at bounding box center [216, 31] width 50 height 11
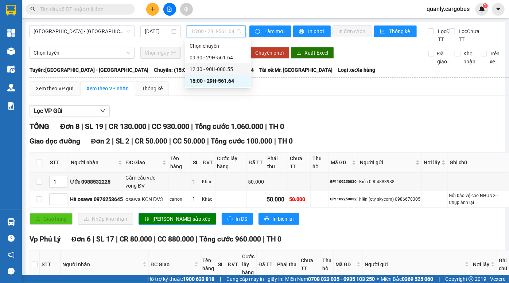
click at [219, 64] on div "12:30 - 90H-000.55" at bounding box center [218, 69] width 66 height 12
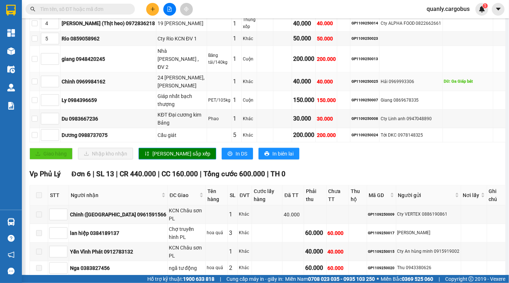
scroll to position [313, 0]
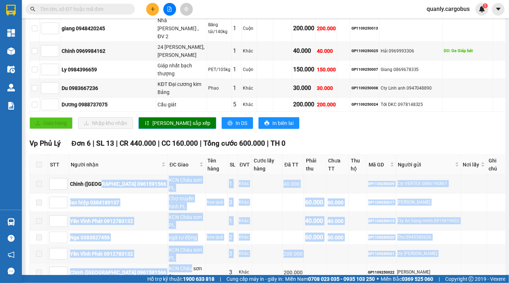
drag, startPoint x: 99, startPoint y: 162, endPoint x: 163, endPoint y: 227, distance: 91.8
click at [163, 227] on tbody "Chinh (Hải Lâm 0961591566 KCN Châu sơn PL 1 Khác 40.000 GP1109250009 Cty VERTEX…" at bounding box center [268, 228] width 476 height 107
click at [169, 246] on div "KCN Châu sơn PL" at bounding box center [186, 254] width 35 height 16
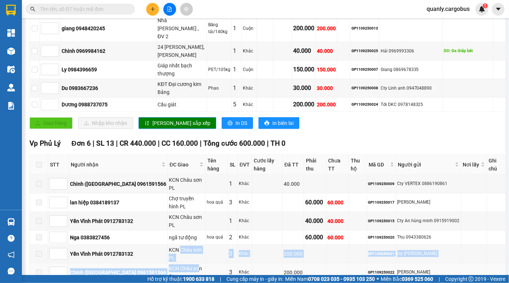
drag, startPoint x: 154, startPoint y: 219, endPoint x: 171, endPoint y: 227, distance: 18.8
click at [171, 227] on tbody "Chinh (Hải Lâm 0961591566 KCN Châu sơn PL 1 Khác 40.000 GP1109250009 Cty VERTEX…" at bounding box center [268, 228] width 476 height 107
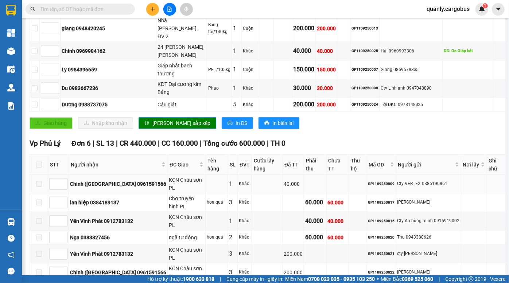
click at [169, 176] on div "KCN Châu sơn PL" at bounding box center [186, 184] width 35 height 16
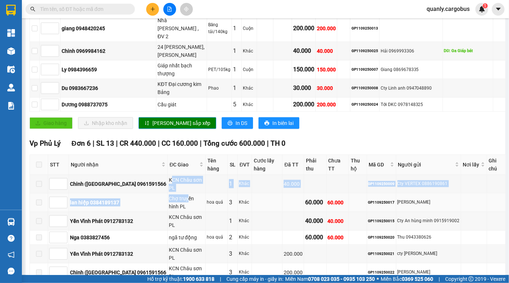
drag, startPoint x: 142, startPoint y: 162, endPoint x: 161, endPoint y: 173, distance: 21.6
click at [161, 175] on tbody "Chinh (Hải Lâm 0961591566 KCN Châu sơn PL 1 Khác 40.000 GP1109250009 Cty VERTEX…" at bounding box center [268, 228] width 476 height 107
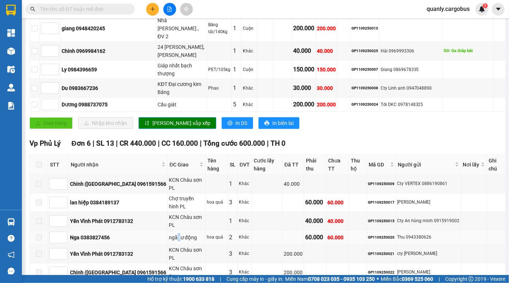
drag, startPoint x: 148, startPoint y: 202, endPoint x: 153, endPoint y: 208, distance: 8.0
click at [168, 231] on td "ngã tư động" at bounding box center [187, 238] width 38 height 14
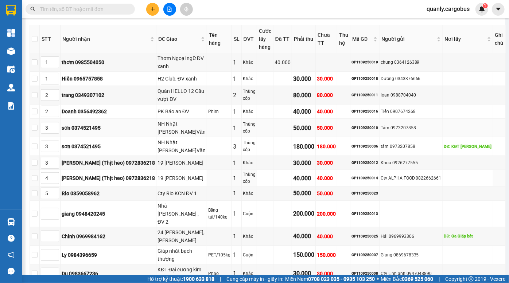
scroll to position [114, 0]
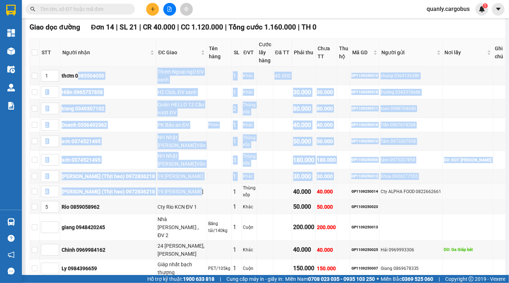
drag, startPoint x: 86, startPoint y: 74, endPoint x: 178, endPoint y: 187, distance: 145.7
click at [178, 187] on tbody "1 thơm 0985504050 Thơm Ngoại ngữ ĐV xanh 1 Khác 40.000 GP1109250019 chung 03641…" at bounding box center [268, 189] width 476 height 244
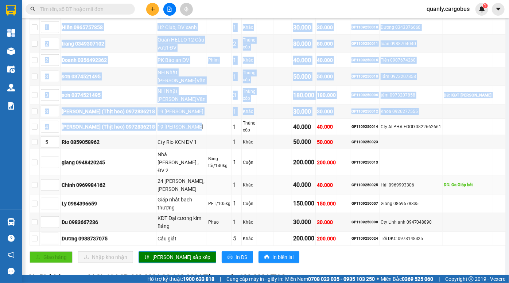
scroll to position [181, 0]
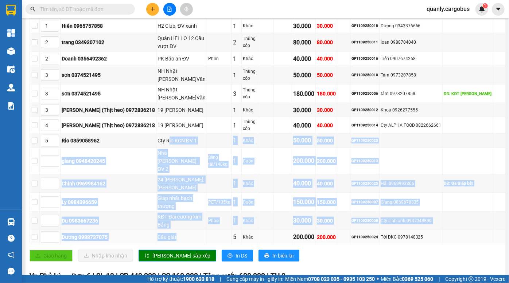
drag, startPoint x: 155, startPoint y: 139, endPoint x: 187, endPoint y: 217, distance: 84.9
click at [187, 217] on tbody "1 thơm 0985504050 Thơm Ngoại ngữ ĐV xanh 1 Khác 40.000 GP1109250019 chung 03641…" at bounding box center [268, 122] width 476 height 244
click at [292, 193] on td at bounding box center [283, 202] width 19 height 19
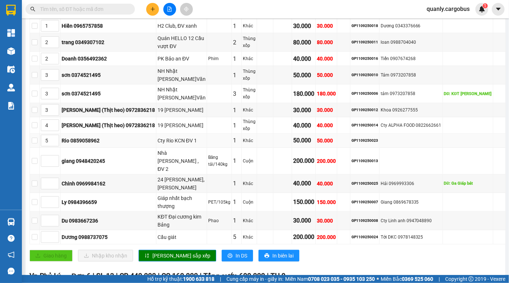
click at [290, 140] on td at bounding box center [283, 141] width 19 height 14
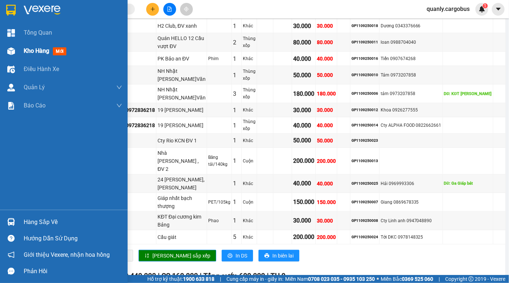
click at [19, 54] on div "Kho hàng mới" at bounding box center [64, 51] width 128 height 18
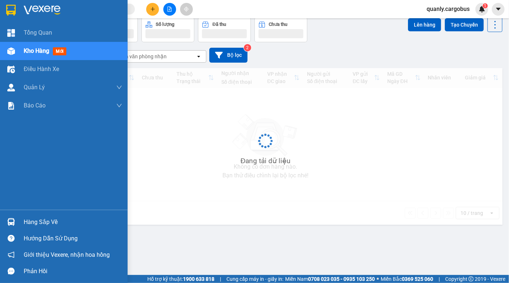
scroll to position [33, 0]
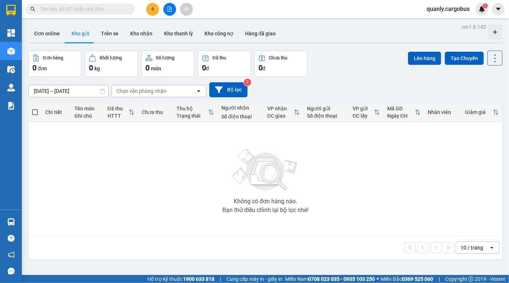
drag, startPoint x: 373, startPoint y: 72, endPoint x: 343, endPoint y: 157, distance: 89.9
click at [373, 72] on div "Đơn hàng 0 đơn Khối lượng 0 kg Số lượng 0 món Đã thu 0 đ Chưa thu 0 đ Lên hàng …" at bounding box center [265, 64] width 474 height 26
click at [317, 58] on div "Đơn hàng 0 đơn Khối lượng 0 kg Số lượng 0 món Đã thu 0 đ Chưa thu 0 đ Lên hàng …" at bounding box center [265, 64] width 474 height 26
click at [174, 9] on button at bounding box center [169, 9] width 13 height 13
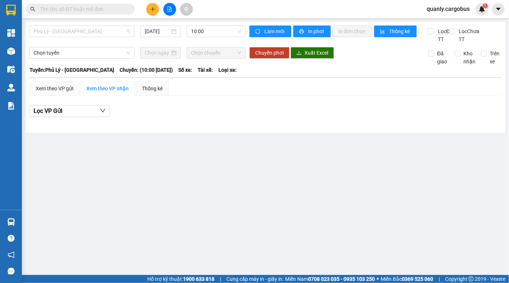
drag, startPoint x: 73, startPoint y: 31, endPoint x: 72, endPoint y: 40, distance: 8.4
click at [73, 33] on span "Phủ Lý - [GEOGRAPHIC_DATA]" at bounding box center [82, 31] width 97 height 11
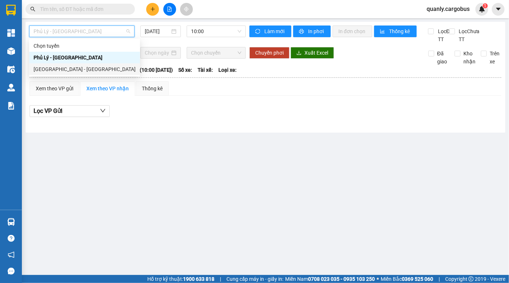
click at [69, 72] on div "[GEOGRAPHIC_DATA] - [GEOGRAPHIC_DATA]" at bounding box center [85, 69] width 102 height 8
type input "[DATE]"
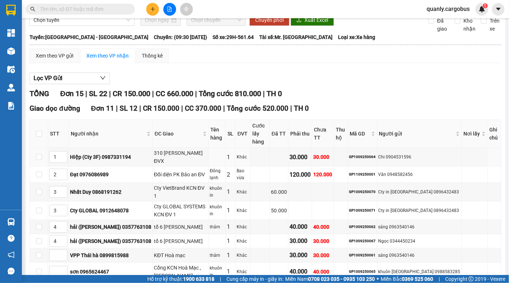
scroll to position [132, 0]
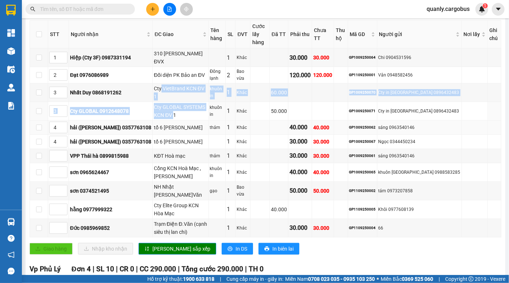
drag, startPoint x: 151, startPoint y: 82, endPoint x: 171, endPoint y: 117, distance: 40.5
click at [171, 117] on tbody "1 Hiệp (Cty 3F) 0987331194 310 [PERSON_NAME] nhi ĐVX 1 Khác 30.000 30.000 GP100…" at bounding box center [266, 143] width 472 height 189
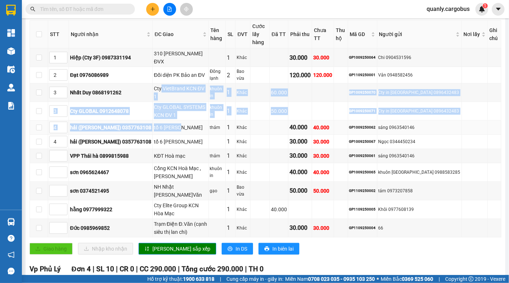
click at [171, 124] on div "tổ 6 [PERSON_NAME]" at bounding box center [181, 128] width 54 height 8
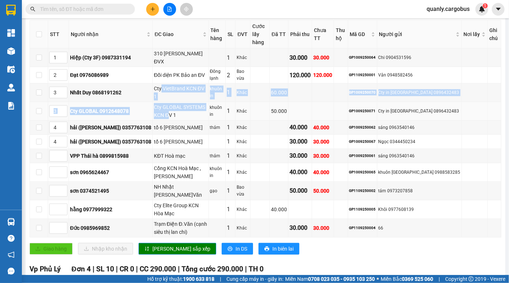
drag, startPoint x: 151, startPoint y: 79, endPoint x: 158, endPoint y: 103, distance: 24.8
click at [158, 103] on tbody "1 Hiệp (Cty 3F) 0987331194 310 [PERSON_NAME] nhi ĐVX 1 Khác 30.000 30.000 GP100…" at bounding box center [266, 143] width 472 height 189
click at [158, 103] on div "Cty GLOBAL SYSTEMS KCN ĐV 1" at bounding box center [181, 111] width 54 height 16
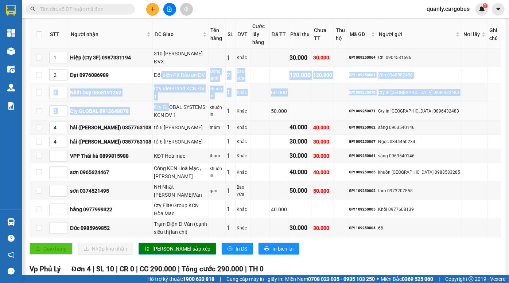
drag, startPoint x: 155, startPoint y: 89, endPoint x: 160, endPoint y: 103, distance: 14.3
click at [160, 103] on tbody "1 Hiệp (Cty 3F) 0987331194 310 [PERSON_NAME] nhi ĐVX 1 Khác 30.000 30.000 GP100…" at bounding box center [266, 143] width 472 height 189
click at [160, 103] on div "Cty GLOBAL SYSTEMS KCN ĐV 1" at bounding box center [181, 111] width 54 height 16
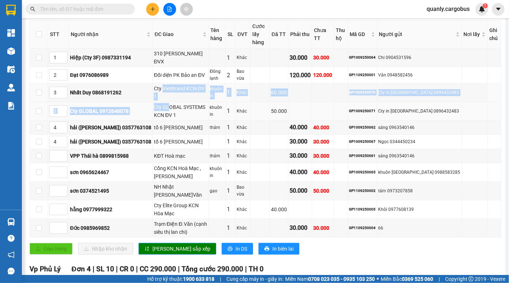
drag, startPoint x: 154, startPoint y: 84, endPoint x: 159, endPoint y: 102, distance: 18.2
click at [159, 102] on tbody "1 Hiệp (Cty 3F) 0987331194 310 [PERSON_NAME] nhi ĐVX 1 Khác 30.000 30.000 GP100…" at bounding box center [266, 143] width 472 height 189
click at [159, 103] on div "Cty GLOBAL SYSTEMS KCN ĐV 1" at bounding box center [181, 111] width 54 height 16
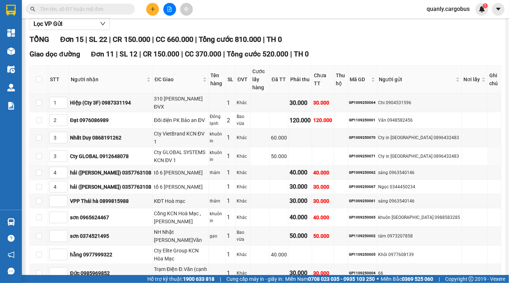
scroll to position [0, 0]
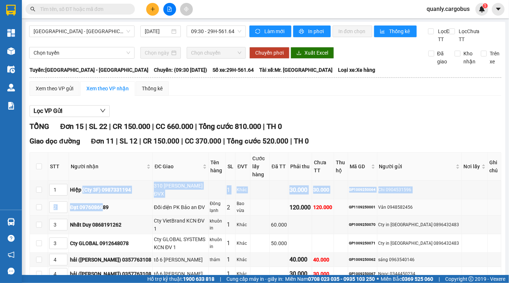
drag, startPoint x: 83, startPoint y: 191, endPoint x: 106, endPoint y: 207, distance: 27.3
click at [104, 206] on tbody "1 Hiệp (Cty 3F) 0987331194 310 Phạm ngọc nhi ĐVX 1 Khác 30.000 30.000 GP1009250…" at bounding box center [266, 275] width 472 height 189
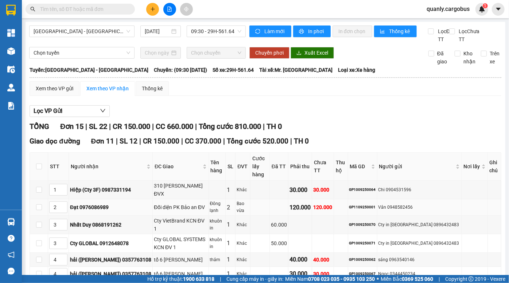
click at [106, 207] on div "Đạt 0976086989" at bounding box center [110, 208] width 81 height 8
drag, startPoint x: 90, startPoint y: 196, endPoint x: 120, endPoint y: 201, distance: 30.7
click at [120, 201] on td "Đạt 0976086989" at bounding box center [111, 208] width 84 height 16
click at [129, 204] on div "Đạt 0976086989" at bounding box center [110, 208] width 81 height 8
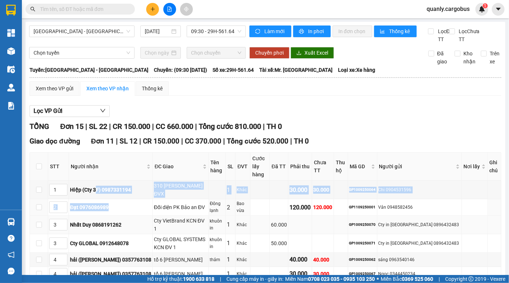
drag, startPoint x: 102, startPoint y: 193, endPoint x: 127, endPoint y: 211, distance: 30.4
click at [125, 211] on tbody "1 Hiệp (Cty 3F) 0987331194 310 Phạm ngọc nhi ĐVX 1 Khác 30.000 30.000 GP1009250…" at bounding box center [266, 275] width 472 height 189
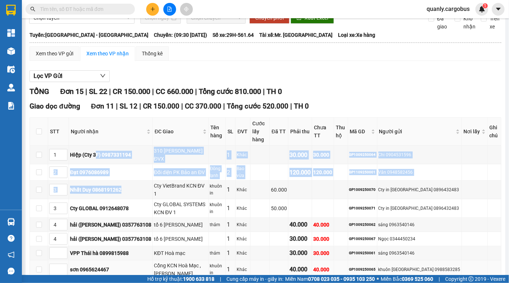
scroll to position [99, 0]
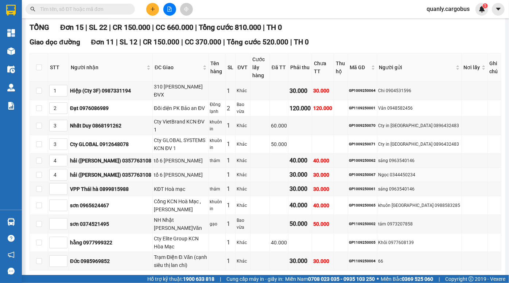
click at [101, 171] on div "hải (cty ngọc Hà) 0357763108" at bounding box center [110, 175] width 81 height 8
drag, startPoint x: 90, startPoint y: 148, endPoint x: 94, endPoint y: 162, distance: 14.1
click at [94, 161] on tbody "1 Hiệp (Cty 3F) 0987331194 310 Phạm ngọc nhi ĐVX 1 Khác 30.000 30.000 GP1009250…" at bounding box center [266, 176] width 472 height 189
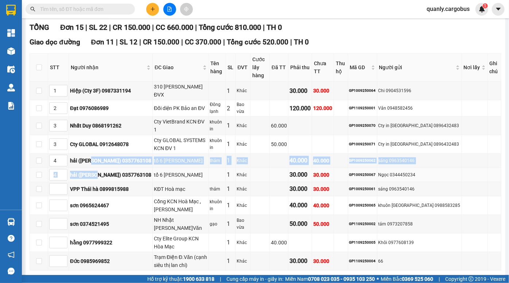
click at [94, 171] on div "hải (cty ngọc Hà) 0357763108" at bounding box center [110, 175] width 81 height 8
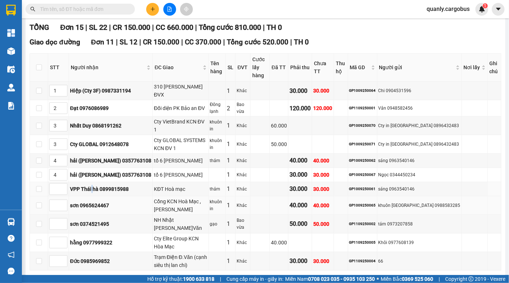
drag, startPoint x: 92, startPoint y: 178, endPoint x: 98, endPoint y: 192, distance: 15.7
click at [97, 191] on tbody "1 Hiệp (Cty 3F) 0987331194 310 Phạm ngọc nhi ĐVX 1 Khác 30.000 30.000 GP1009250…" at bounding box center [266, 176] width 472 height 189
click at [98, 215] on td "sơn 0374521495" at bounding box center [111, 224] width 84 height 19
click at [123, 220] on div "sơn 0374521495" at bounding box center [110, 224] width 81 height 8
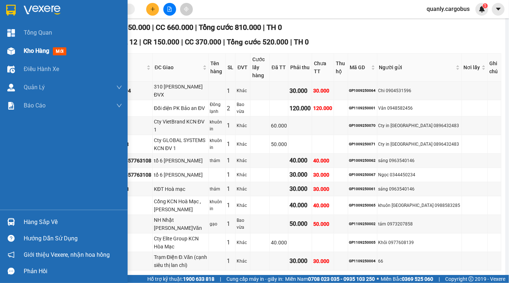
click at [21, 49] on div "Kho hàng mới" at bounding box center [64, 51] width 128 height 18
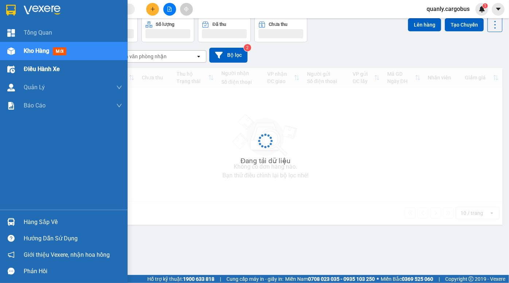
scroll to position [33, 0]
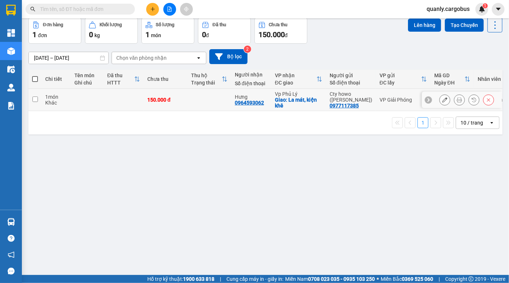
click at [472, 101] on icon at bounding box center [474, 99] width 5 height 5
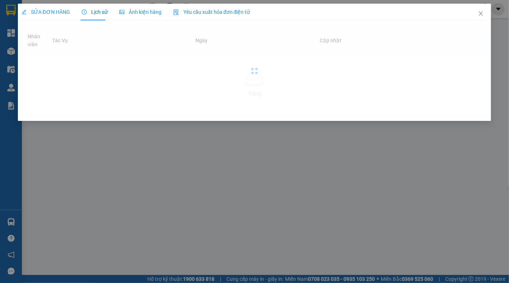
click at [136, 11] on span "Ảnh kiện hàng" at bounding box center [140, 12] width 42 height 6
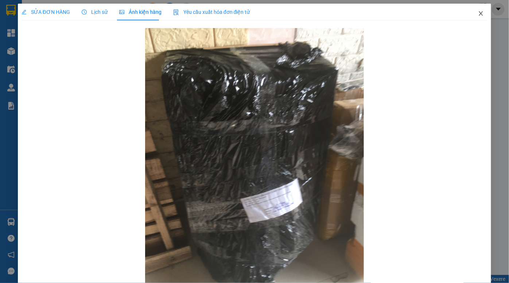
click at [478, 12] on icon "close" at bounding box center [481, 14] width 6 height 6
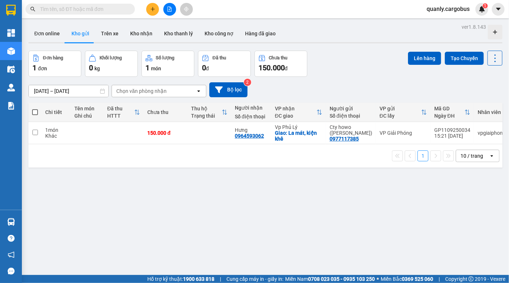
drag, startPoint x: 383, startPoint y: 69, endPoint x: 364, endPoint y: 67, distance: 19.4
click at [380, 69] on div "Đơn hàng 1 đơn Khối lượng 0 kg Số lượng 1 món Đã thu 0 đ Chưa thu 150.000 đ Lên…" at bounding box center [265, 64] width 474 height 26
click at [351, 45] on div "ver 1.8.143 Đơn online Kho gửi Trên xe Kho nhận Kho thanh lý Kho công nợ Hàng đ…" at bounding box center [266, 163] width 480 height 283
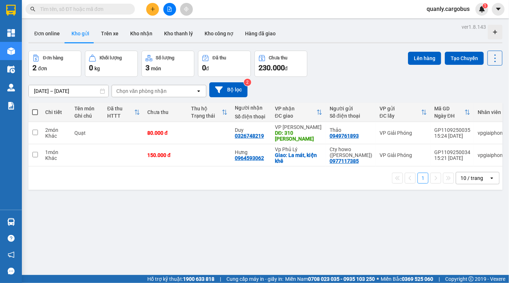
click at [354, 76] on div "Đơn hàng 2 đơn Khối lượng 0 kg Số lượng 3 món Đã thu 0 đ Chưa thu 230.000 đ Lên…" at bounding box center [265, 64] width 474 height 26
click at [292, 200] on div "ver 1.8.143 Đơn online Kho gửi Trên xe Kho nhận Kho thanh lý Kho công nợ Hàng đ…" at bounding box center [266, 163] width 480 height 283
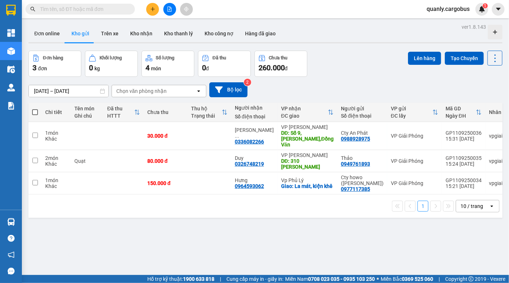
click at [345, 27] on div "Đơn online Kho gửi Trên xe Kho nhận Kho thanh lý Kho công nợ Hàng đã giao" at bounding box center [265, 34] width 474 height 19
